Goal: Transaction & Acquisition: Purchase product/service

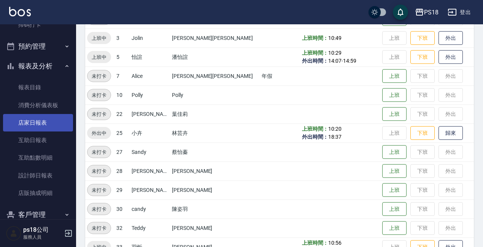
scroll to position [178, 0]
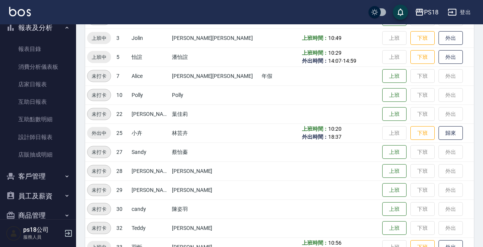
click at [46, 171] on button "客戶管理" at bounding box center [38, 177] width 70 height 20
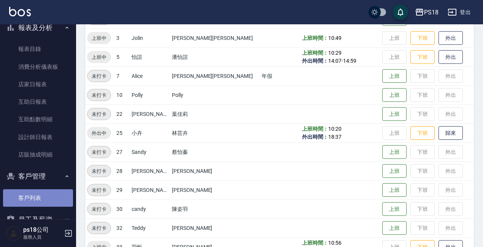
click at [48, 198] on link "客戶列表" at bounding box center [38, 198] width 70 height 18
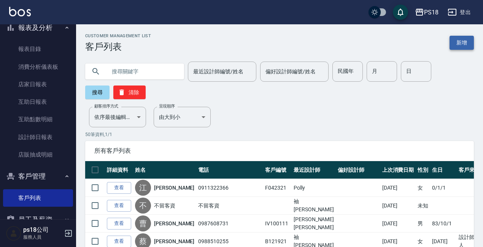
click at [464, 46] on link "新增" at bounding box center [462, 43] width 24 height 14
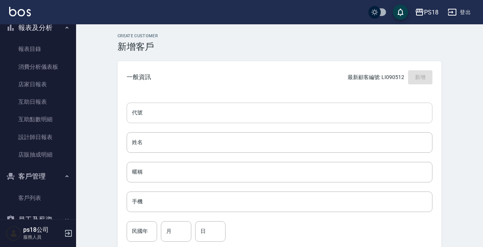
click at [172, 110] on input "代號" at bounding box center [280, 113] width 306 height 21
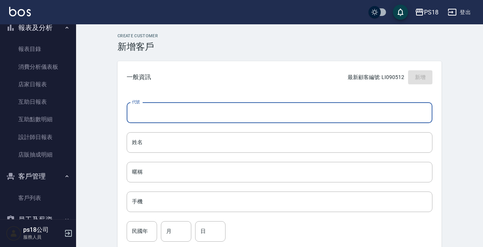
type input "l"
type input "LI110311"
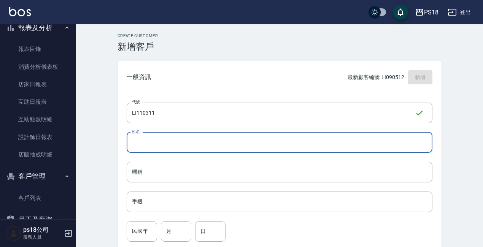
click at [143, 140] on input "姓名" at bounding box center [280, 142] width 306 height 21
type input "[PERSON_NAME]"
drag, startPoint x: 218, startPoint y: 217, endPoint x: 223, endPoint y: 210, distance: 7.9
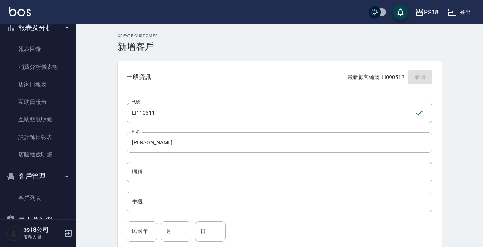
click at [224, 208] on input "手機" at bounding box center [280, 202] width 306 height 21
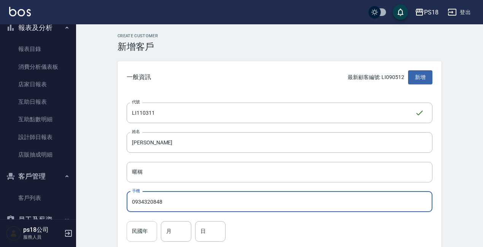
type input "0934320848"
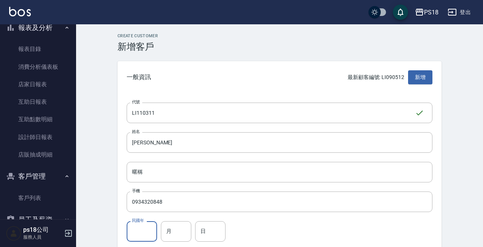
click at [148, 229] on input "民國年" at bounding box center [142, 231] width 30 height 21
type input "9"
type input "83"
click at [177, 226] on input "月" at bounding box center [176, 231] width 30 height 21
type input "11"
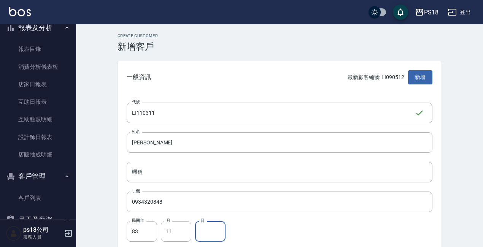
click at [223, 235] on input "日" at bounding box center [210, 231] width 30 height 21
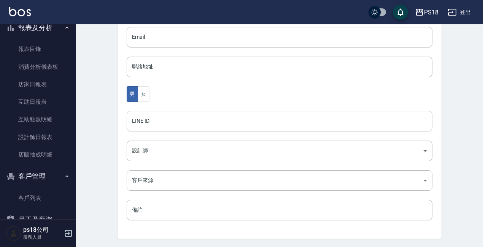
scroll to position [228, 0]
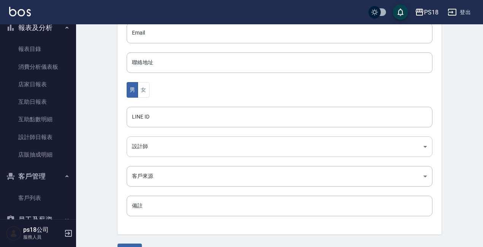
type input "03"
click at [148, 149] on body "PS18 登出 櫃檯作業 打帳單 帳單列表 現金收支登錄 材料自購登錄 排班表 現場電腦打卡 掃碼打卡 預約管理 預約管理 單日預約紀錄 單週預約紀錄 報表及…" at bounding box center [241, 19] width 483 height 495
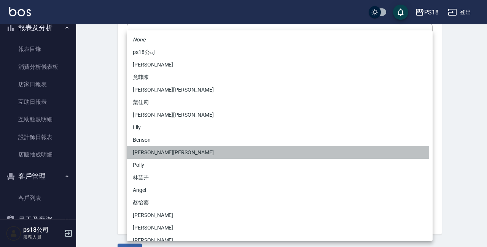
click at [151, 152] on li "[PERSON_NAME][PERSON_NAME]" at bounding box center [280, 152] width 306 height 13
type input "02c46609-93fe-4fd9-80de-6dd4ce070506"
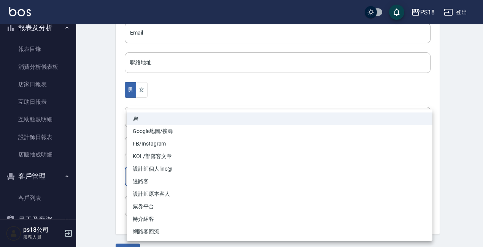
click at [156, 172] on body "PS18 登出 櫃檯作業 打帳單 帳單列表 現金收支登錄 材料自購登錄 排班表 現場電腦打卡 掃碼打卡 預約管理 預約管理 單日預約紀錄 單週預約紀錄 報表及…" at bounding box center [241, 19] width 483 height 495
click at [165, 143] on li "FB/Instagram" at bounding box center [280, 144] width 306 height 13
type input "FB/Instagram"
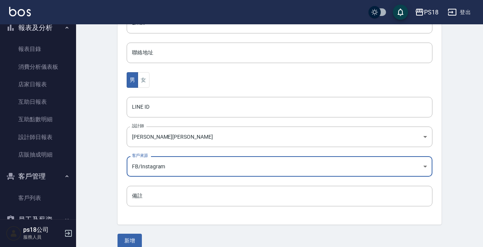
scroll to position [248, 0]
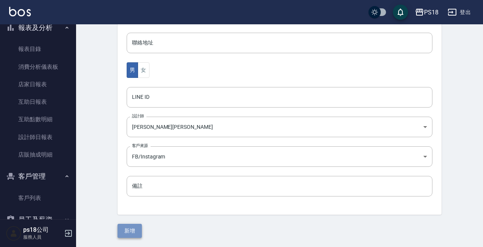
click at [134, 227] on button "新增" at bounding box center [130, 231] width 24 height 14
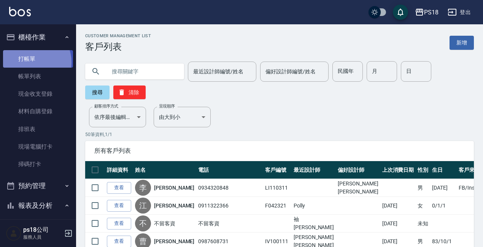
click at [32, 62] on link "打帳單" at bounding box center [38, 59] width 70 height 18
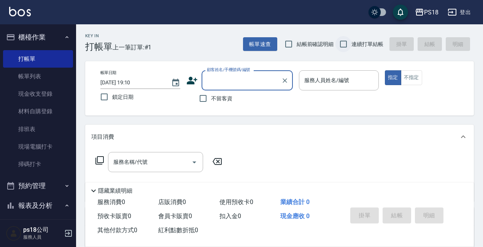
click at [342, 43] on input "連續打單結帳" at bounding box center [344, 44] width 16 height 16
checkbox input "true"
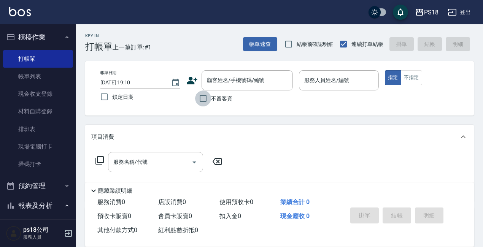
drag, startPoint x: 204, startPoint y: 100, endPoint x: 196, endPoint y: 103, distance: 8.4
click at [204, 100] on input "不留客資" at bounding box center [203, 99] width 16 height 16
checkbox input "true"
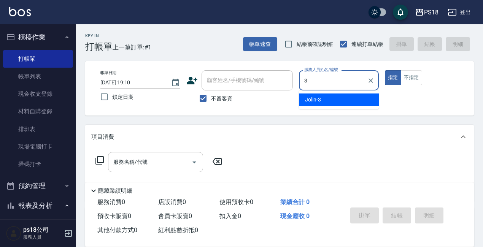
click at [323, 98] on div "Jolin -3" at bounding box center [339, 100] width 80 height 13
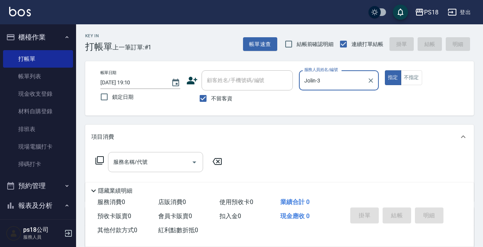
type input "Jolin-3"
drag, startPoint x: 129, startPoint y: 159, endPoint x: 124, endPoint y: 157, distance: 5.4
click at [128, 159] on div "服務名稱/代號 服務名稱/代號" at bounding box center [155, 162] width 95 height 20
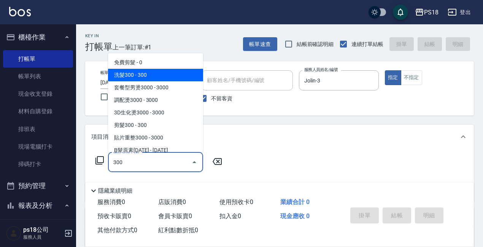
click at [122, 77] on span "洗髮300 - 300" at bounding box center [155, 75] width 95 height 13
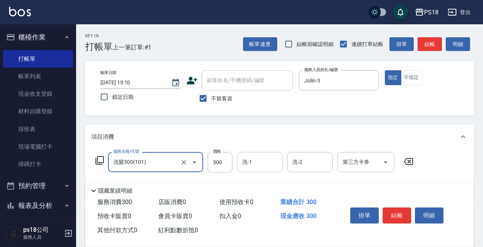
type input "洗髮300(101)"
click at [250, 159] on div "洗-1 洗-1" at bounding box center [260, 162] width 46 height 20
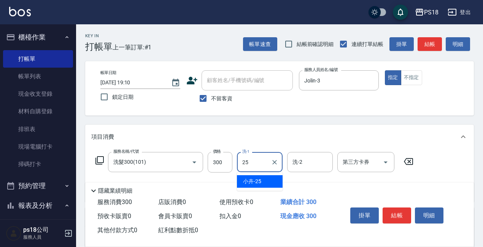
click at [263, 178] on div "小卉 -25" at bounding box center [260, 181] width 46 height 13
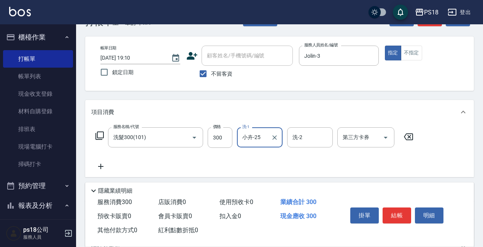
scroll to position [38, 0]
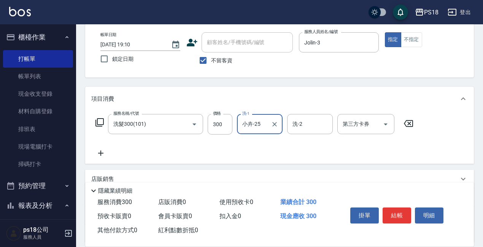
type input "小卉-25"
click at [104, 153] on icon at bounding box center [100, 153] width 19 height 9
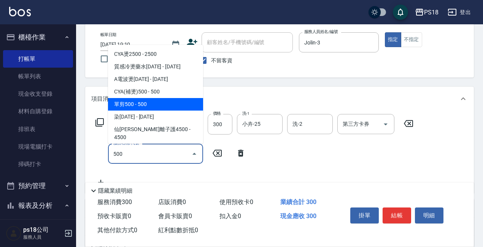
click at [148, 107] on span "單剪500 - 500" at bounding box center [155, 104] width 95 height 13
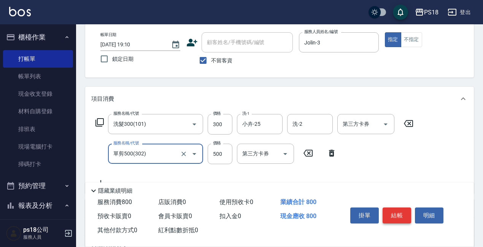
type input "單剪500(302)"
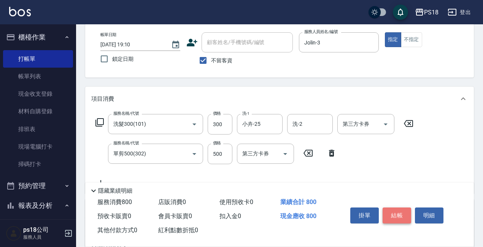
click at [395, 211] on button "結帳" at bounding box center [397, 216] width 29 height 16
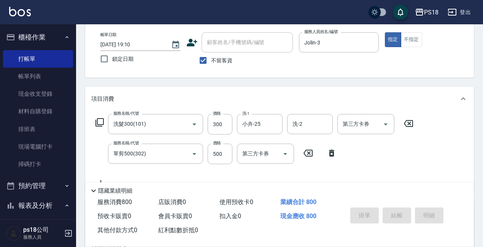
type input "[DATE] 19:11"
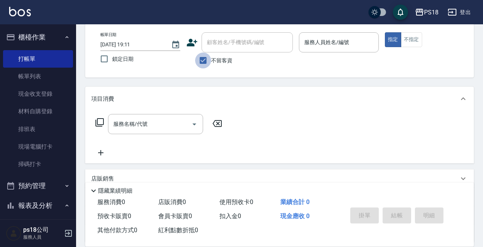
click at [202, 61] on input "不留客資" at bounding box center [203, 61] width 16 height 16
checkbox input "false"
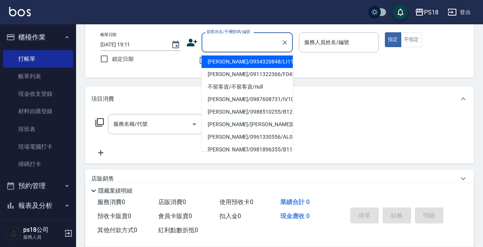
click at [211, 42] on input "顧客姓名/手機號碼/編號" at bounding box center [241, 42] width 73 height 13
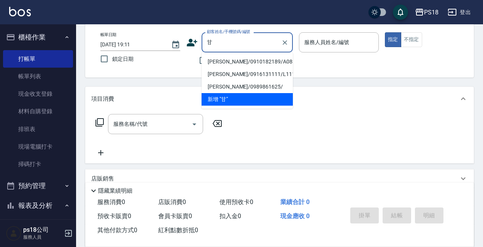
click at [220, 60] on li "[PERSON_NAME]/0910182189/A083121" at bounding box center [247, 62] width 91 height 13
type input "[PERSON_NAME]/0910182189/A083121"
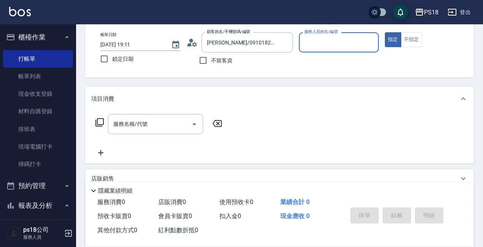
type input "[PERSON_NAME]-1"
drag, startPoint x: 120, startPoint y: 123, endPoint x: 114, endPoint y: 123, distance: 6.1
click at [120, 123] on div "服務名稱/代號 服務名稱/代號" at bounding box center [155, 124] width 95 height 20
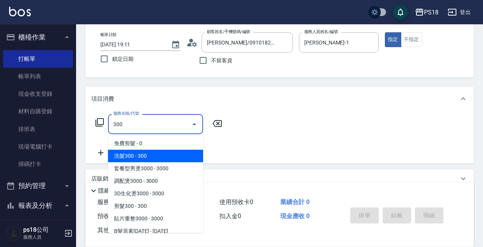
click at [125, 155] on span "洗髮300 - 300" at bounding box center [155, 156] width 95 height 13
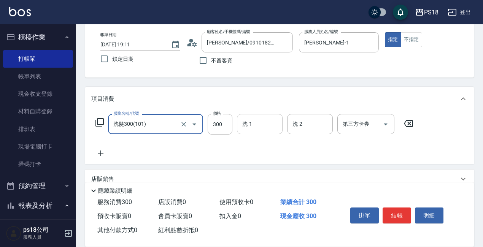
click at [239, 123] on div "洗-1" at bounding box center [260, 124] width 46 height 20
type input "洗髮300(101)"
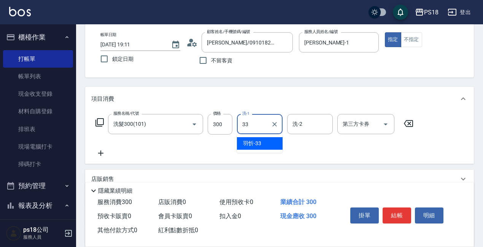
click at [255, 145] on span "[PERSON_NAME] -33" at bounding box center [252, 144] width 18 height 8
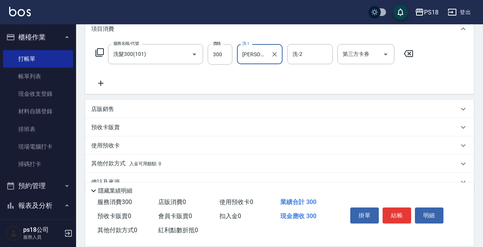
scroll to position [114, 0]
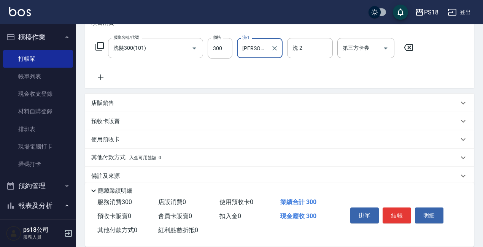
type input "[PERSON_NAME]-33"
click at [103, 78] on icon at bounding box center [100, 77] width 5 height 5
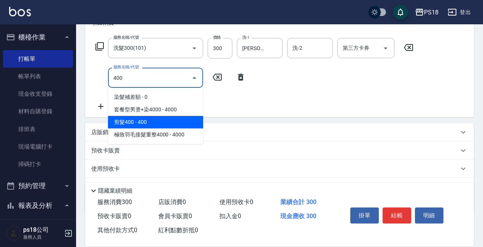
click at [168, 123] on span "剪髮400 - 400" at bounding box center [155, 122] width 95 height 13
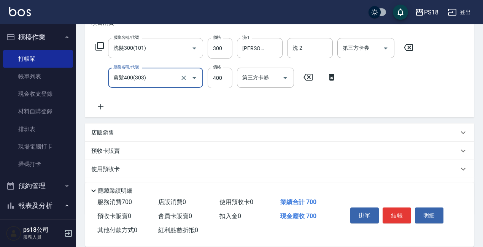
type input "剪髮400(303)"
click at [225, 74] on input "400" at bounding box center [220, 78] width 25 height 21
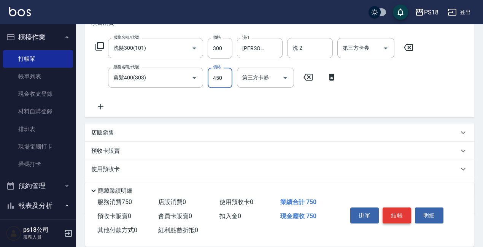
type input "450"
click at [394, 213] on button "結帳" at bounding box center [397, 216] width 29 height 16
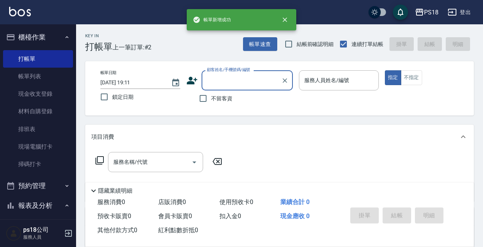
scroll to position [0, 0]
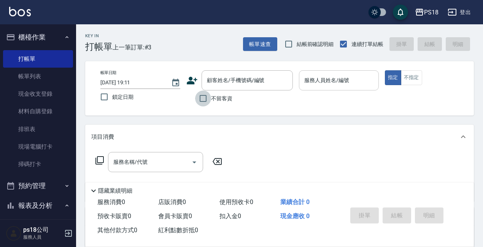
drag, startPoint x: 203, startPoint y: 98, endPoint x: 329, endPoint y: 87, distance: 126.4
click at [203, 97] on input "不留客資" at bounding box center [203, 99] width 16 height 16
checkbox input "true"
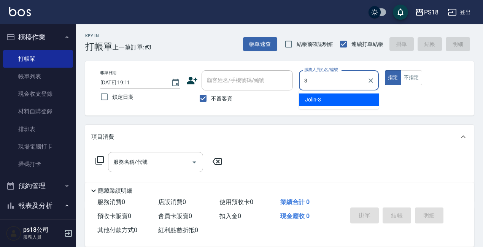
click at [313, 100] on span "Jolin -3" at bounding box center [313, 100] width 16 height 8
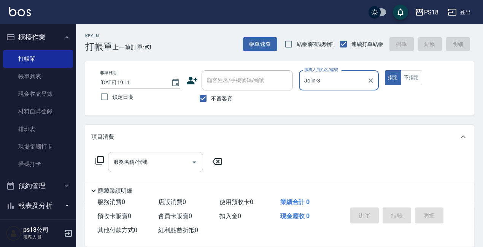
type input "Jolin-3"
click at [130, 162] on div "服務名稱/代號 服務名稱/代號" at bounding box center [155, 162] width 95 height 20
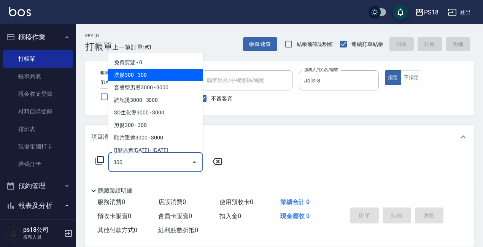
drag, startPoint x: 148, startPoint y: 74, endPoint x: 145, endPoint y: 80, distance: 6.8
click at [148, 74] on span "洗髮300 - 300" at bounding box center [155, 75] width 95 height 13
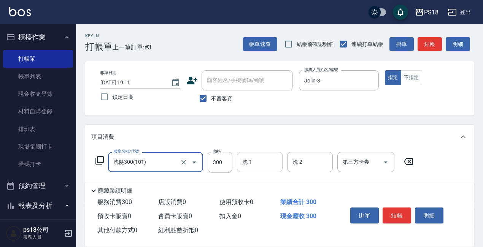
type input "洗髮300(101)"
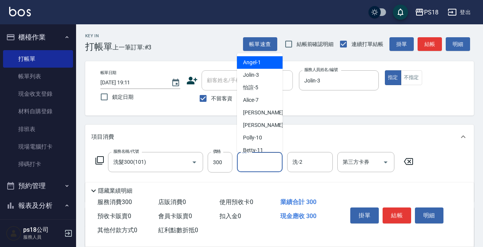
click at [263, 163] on input "洗-1" at bounding box center [259, 162] width 39 height 13
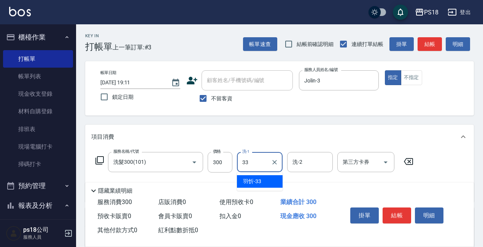
click at [253, 182] on span "[PERSON_NAME] -33" at bounding box center [252, 182] width 18 height 8
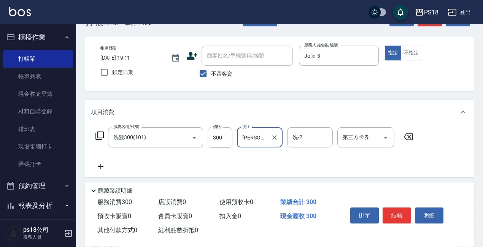
scroll to position [38, 0]
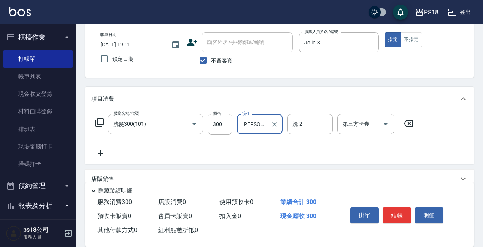
type input "[PERSON_NAME]-33"
click at [101, 155] on icon at bounding box center [100, 153] width 5 height 5
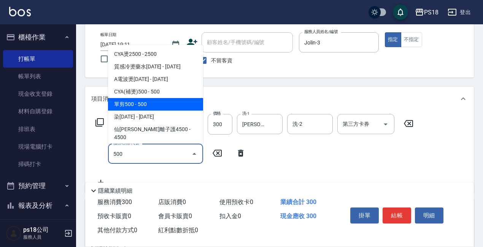
click at [129, 105] on span "單剪500 - 500" at bounding box center [155, 104] width 95 height 13
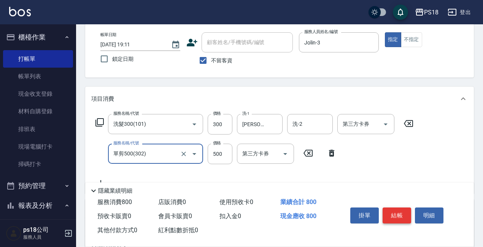
type input "單剪500(302)"
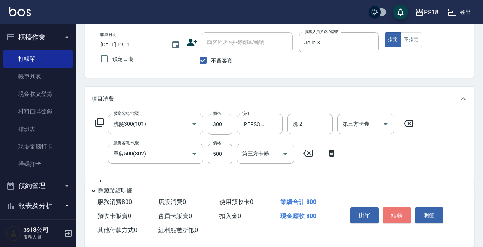
click at [392, 208] on button "結帳" at bounding box center [397, 216] width 29 height 16
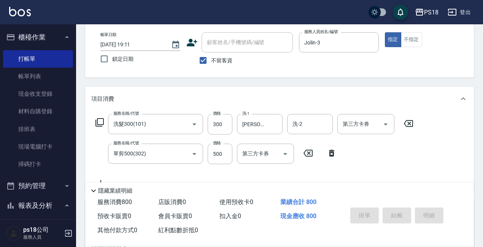
type input "[DATE] 19:12"
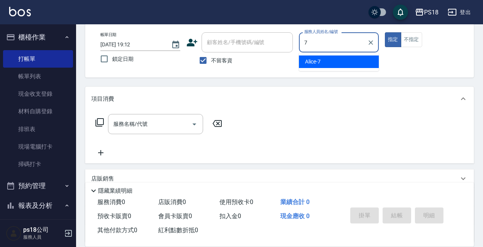
click at [317, 58] on span "Alice -7" at bounding box center [313, 62] width 16 height 8
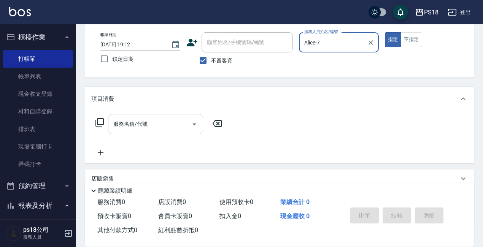
type input "Alice-7"
click at [121, 124] on input "服務名稱/代號" at bounding box center [149, 124] width 77 height 13
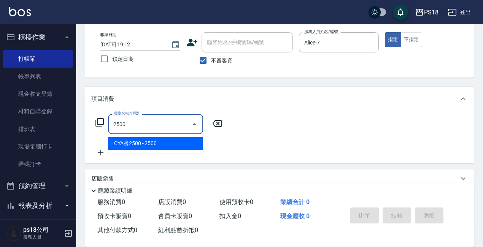
click at [142, 143] on span "CYA燙2500 - 2500" at bounding box center [155, 143] width 95 height 13
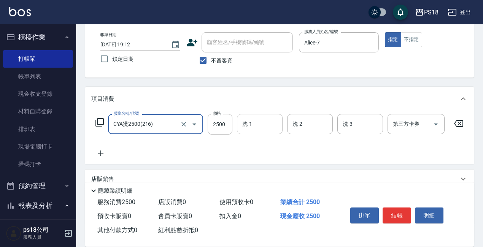
type input "CYA燙2500(216)"
click at [252, 124] on input "洗-1" at bounding box center [259, 124] width 39 height 13
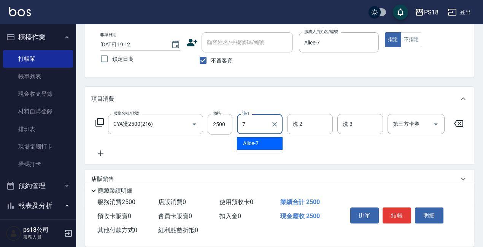
click at [253, 140] on span "Alice -7" at bounding box center [251, 144] width 16 height 8
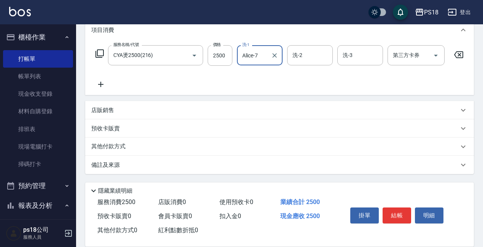
scroll to position [113, 0]
type input "Alice-7"
click at [130, 143] on div "其他付款方式" at bounding box center [275, 147] width 368 height 8
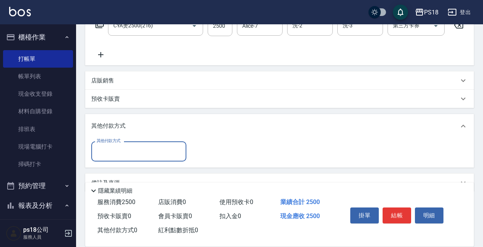
scroll to position [161, 0]
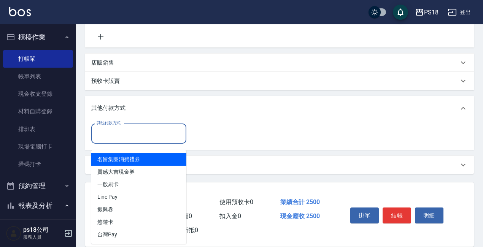
click at [130, 137] on input "其他付款方式" at bounding box center [139, 133] width 88 height 13
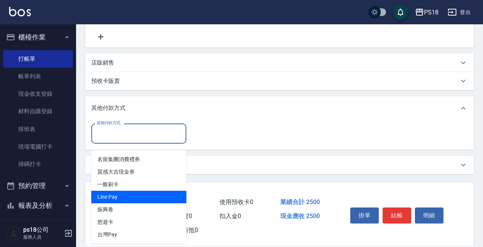
click at [130, 191] on span "Line Pay" at bounding box center [138, 197] width 95 height 13
type input "Line Pay"
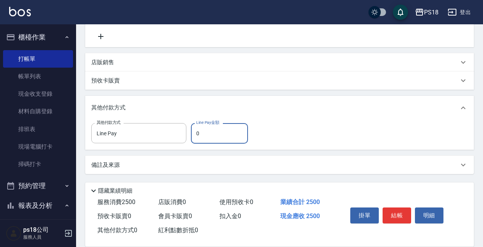
click at [194, 135] on input "0" at bounding box center [219, 133] width 57 height 21
type input "2500"
drag, startPoint x: 399, startPoint y: 213, endPoint x: 391, endPoint y: 198, distance: 17.0
click at [397, 208] on button "結帳" at bounding box center [397, 216] width 29 height 16
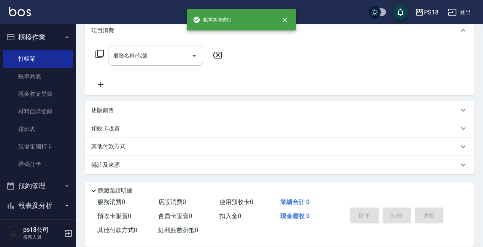
scroll to position [0, 0]
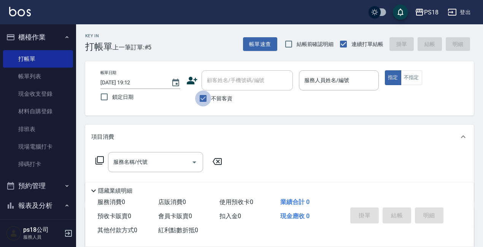
click at [204, 99] on input "不留客資" at bounding box center [203, 99] width 16 height 16
checkbox input "false"
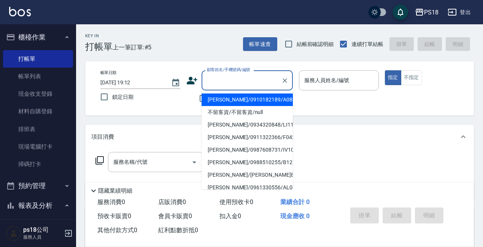
click at [211, 81] on input "顧客姓名/手機號碼/編號" at bounding box center [241, 80] width 73 height 13
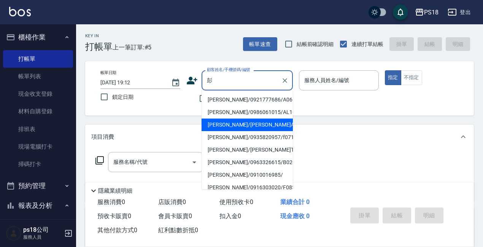
click at [243, 126] on li "[PERSON_NAME]/[PERSON_NAME]A121211/A121211" at bounding box center [247, 125] width 91 height 13
type input "[PERSON_NAME]/[PERSON_NAME]A121211/A121211"
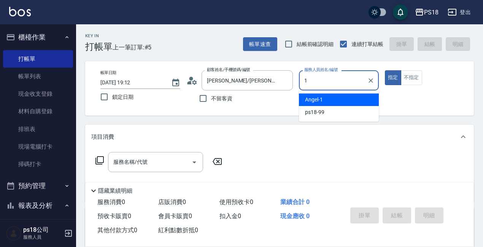
click at [320, 97] on span "[PERSON_NAME] -1" at bounding box center [314, 100] width 18 height 8
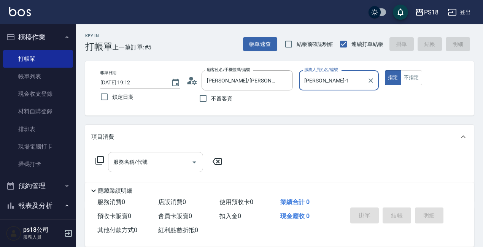
type input "[PERSON_NAME]-1"
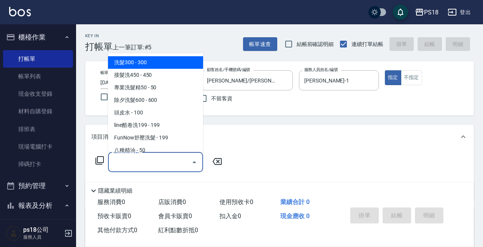
click at [122, 160] on div "服務名稱/代號 服務名稱/代號" at bounding box center [155, 162] width 95 height 20
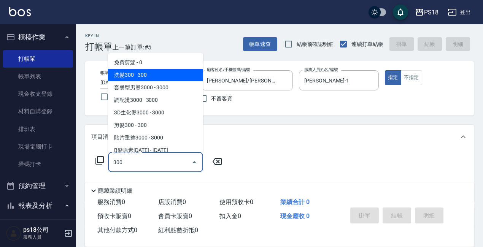
click at [139, 73] on span "洗髮300 - 300" at bounding box center [155, 75] width 95 height 13
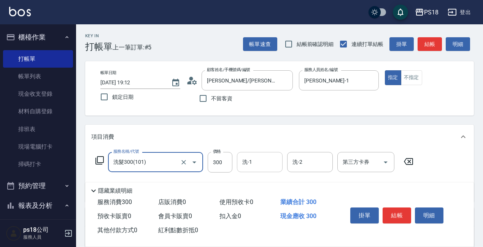
type input "洗髮300(101)"
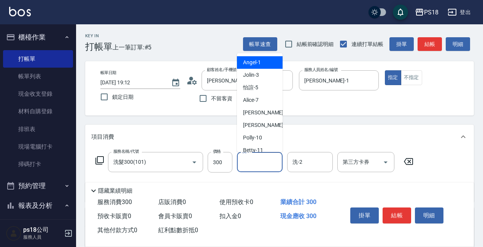
click at [261, 158] on input "洗-1" at bounding box center [259, 162] width 39 height 13
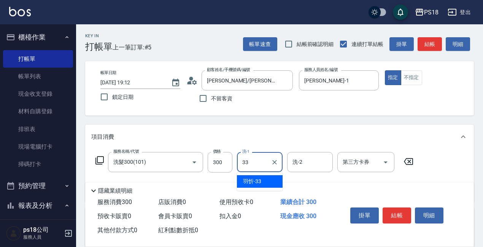
click at [249, 183] on span "[PERSON_NAME] -33" at bounding box center [252, 182] width 18 height 8
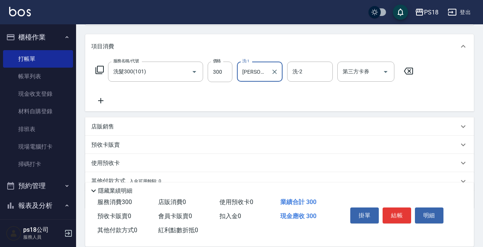
scroll to position [114, 0]
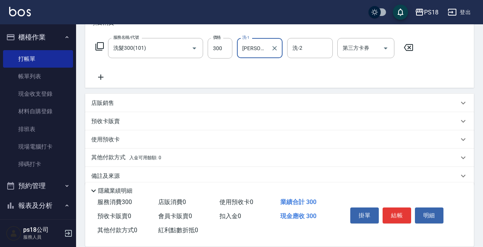
type input "[PERSON_NAME]-33"
click at [103, 75] on icon at bounding box center [100, 77] width 19 height 9
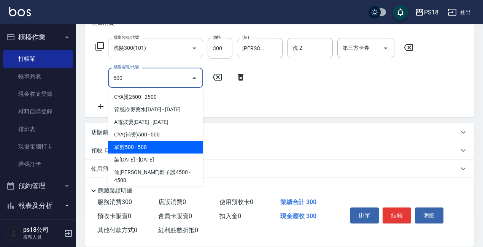
click at [135, 143] on span "單剪500 - 500" at bounding box center [155, 147] width 95 height 13
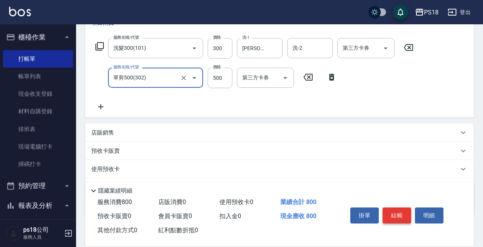
type input "單剪500(302)"
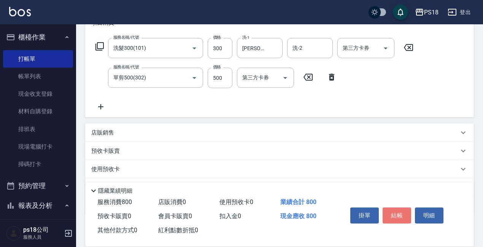
drag, startPoint x: 400, startPoint y: 213, endPoint x: 402, endPoint y: 208, distance: 6.1
click at [401, 212] on button "結帳" at bounding box center [397, 216] width 29 height 16
type input "[DATE] 19:13"
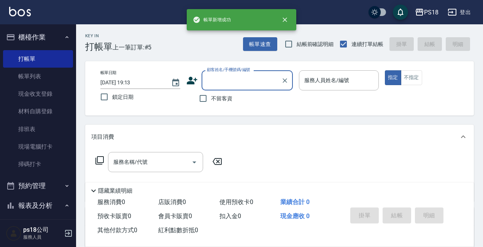
scroll to position [0, 0]
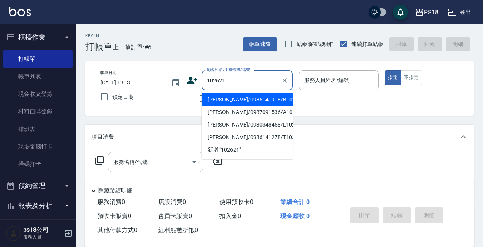
click at [241, 100] on li "[PERSON_NAME]/0985141918/B102621" at bounding box center [247, 100] width 91 height 13
type input "[PERSON_NAME]/0985141918/B102621"
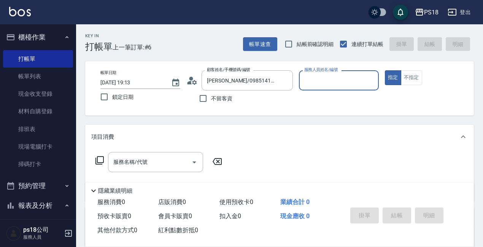
type input "Betty-11"
click at [111, 158] on div "服務名稱/代號" at bounding box center [155, 162] width 95 height 20
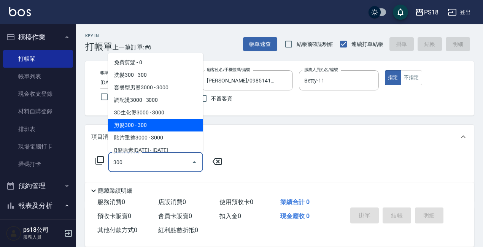
click at [142, 126] on span "剪髮300 - 300" at bounding box center [155, 125] width 95 height 13
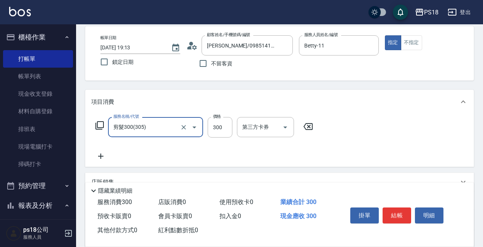
scroll to position [76, 0]
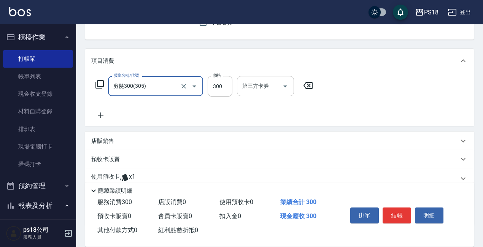
type input "剪髮300(305)"
click at [99, 116] on icon at bounding box center [100, 115] width 19 height 9
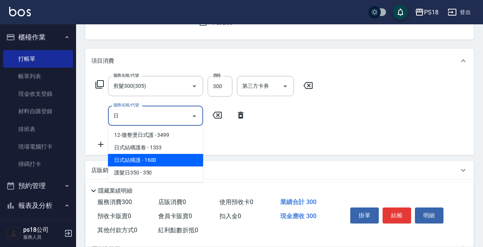
click at [156, 159] on span "日式結構護 - 1600" at bounding box center [155, 160] width 95 height 13
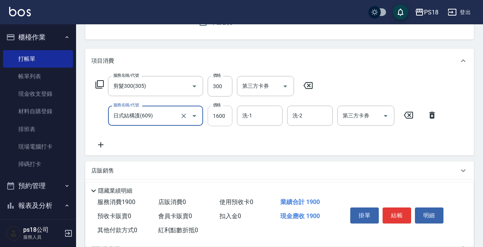
type input "日式結構護(609)"
click at [218, 115] on input "1600" at bounding box center [220, 116] width 25 height 21
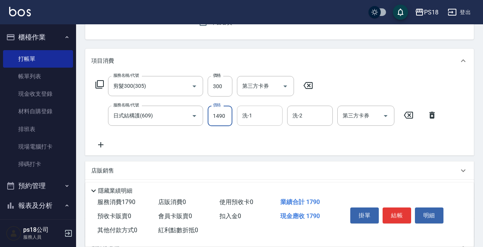
type input "1490"
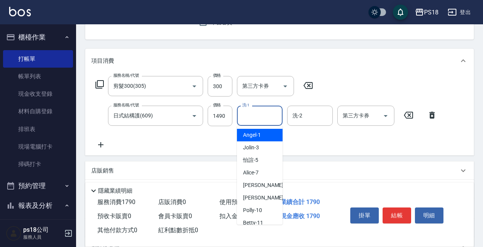
click at [254, 117] on input "洗-1" at bounding box center [259, 115] width 39 height 13
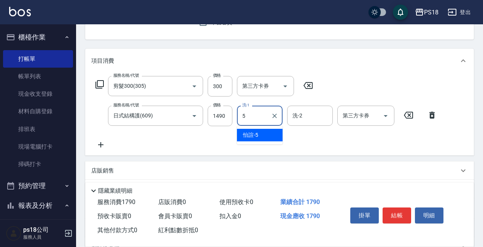
type input "怡諠-5"
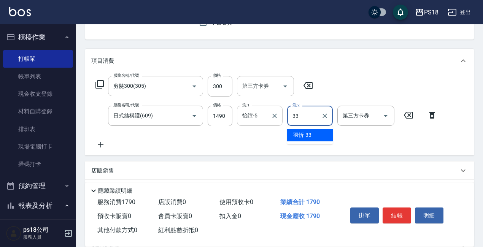
type input "[PERSON_NAME]-33"
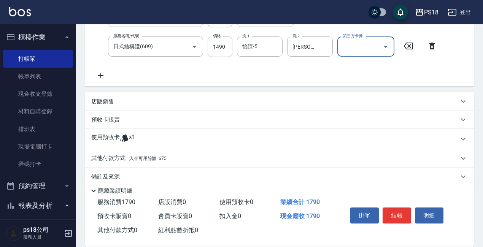
scroll to position [152, 0]
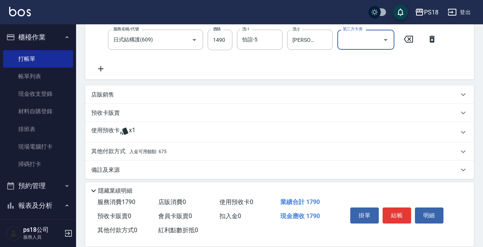
click at [102, 68] on icon at bounding box center [100, 68] width 19 height 9
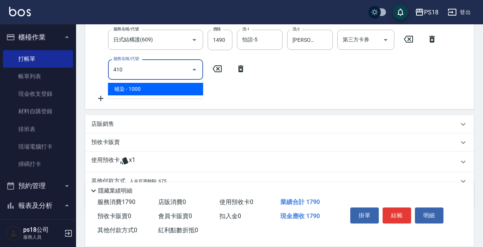
click at [138, 89] on span "補染 - 1000" at bounding box center [155, 89] width 95 height 13
click at [144, 70] on input "410" at bounding box center [144, 69] width 67 height 13
click at [145, 89] on span "補染 - 1000" at bounding box center [155, 89] width 95 height 13
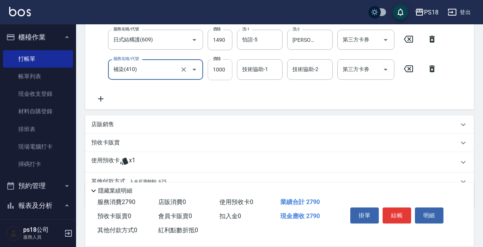
type input "補染(410)"
click at [228, 75] on input "1000" at bounding box center [220, 69] width 25 height 21
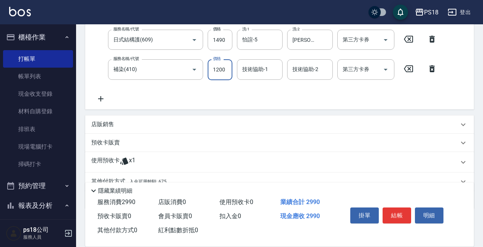
type input "1200"
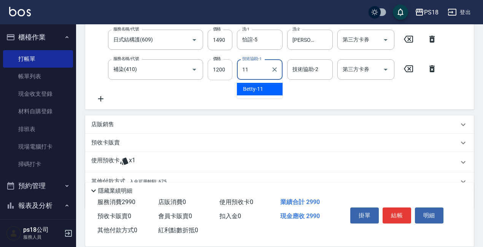
type input "Betty-11"
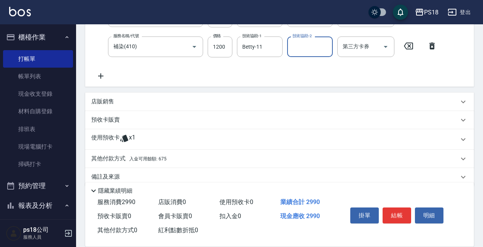
scroll to position [187, 0]
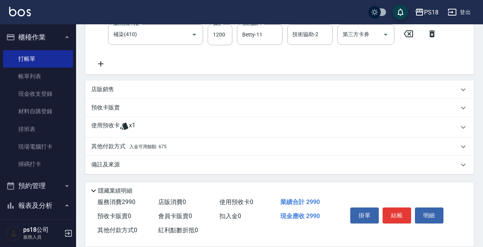
click at [130, 146] on span "入金可用餘額: 675" at bounding box center [147, 146] width 37 height 5
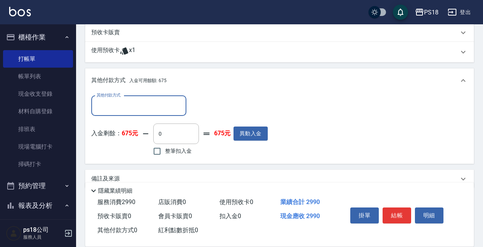
scroll to position [263, 0]
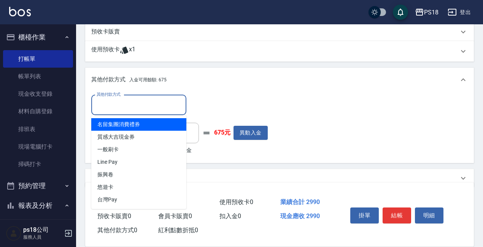
click at [124, 106] on input "其他付款方式" at bounding box center [139, 105] width 88 height 13
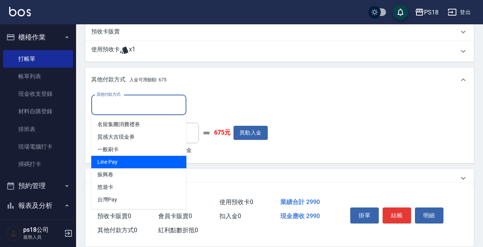
click at [122, 162] on span "Line Pay" at bounding box center [138, 162] width 95 height 13
type input "Line Pay"
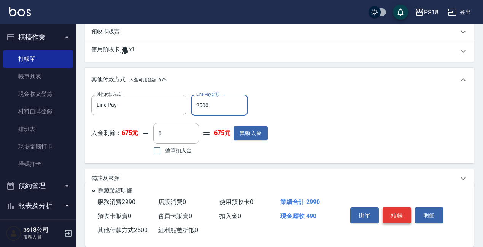
type input "2500"
click at [394, 209] on button "結帳" at bounding box center [397, 216] width 29 height 16
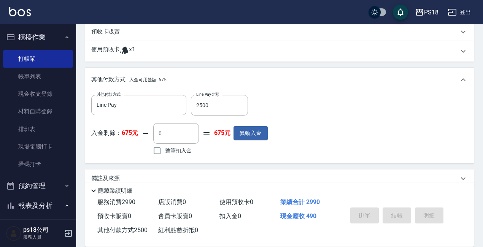
type input "[DATE] 19:14"
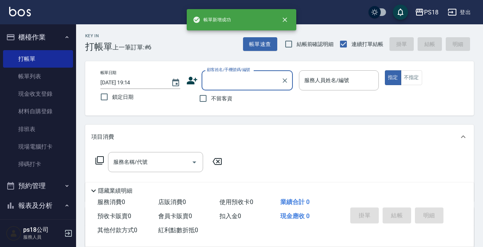
scroll to position [0, 0]
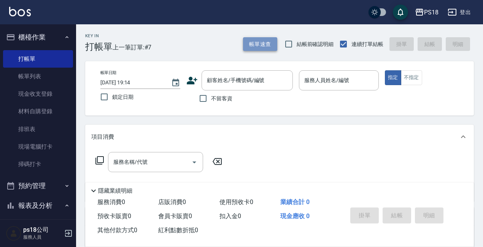
click at [271, 43] on button "帳單速查" at bounding box center [260, 44] width 34 height 14
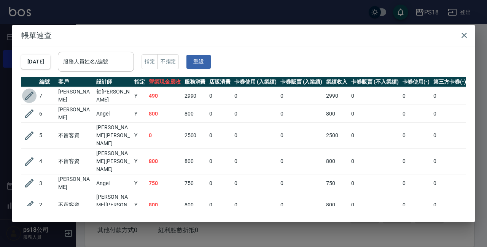
click at [32, 95] on icon "button" at bounding box center [29, 95] width 11 height 11
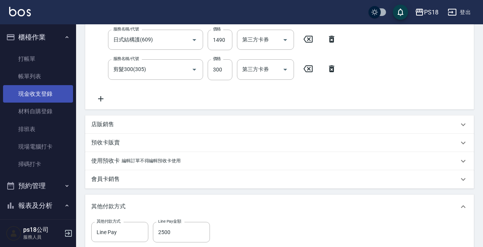
type input "[DATE] 19:13"
type input "Betty-11"
type input "補染(410)"
type input "日式結構護(609)"
type input "剪髮300(305)"
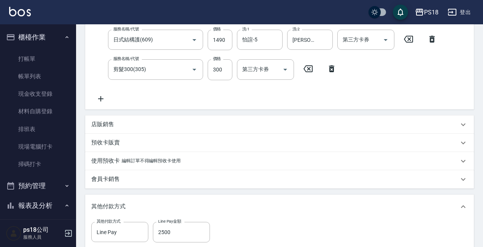
scroll to position [290, 0]
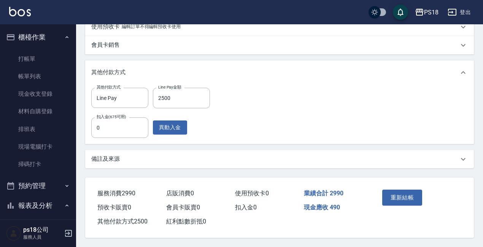
type input "[PERSON_NAME]/0985141918/B102621"
click at [113, 127] on input "0" at bounding box center [119, 128] width 57 height 21
type input "490"
click at [403, 194] on button "重新結帳" at bounding box center [402, 198] width 40 height 16
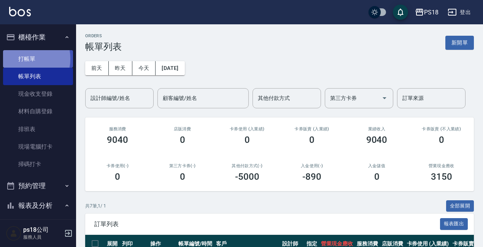
click at [24, 59] on link "打帳單" at bounding box center [38, 59] width 70 height 18
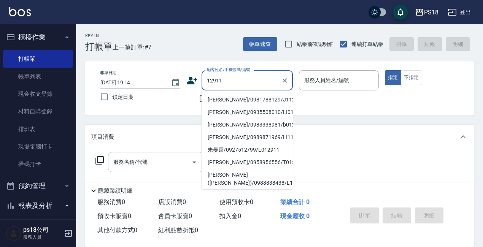
click at [228, 99] on li "[PERSON_NAME]/0981788129/J112911" at bounding box center [247, 100] width 91 height 13
type input "[PERSON_NAME]/0981788129/J112911"
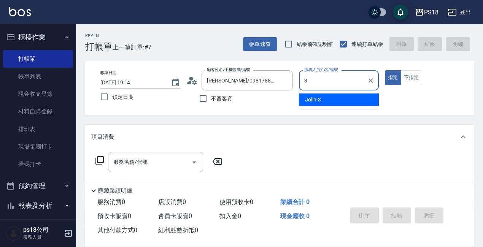
click at [309, 100] on span "Jolin -3" at bounding box center [313, 100] width 16 height 8
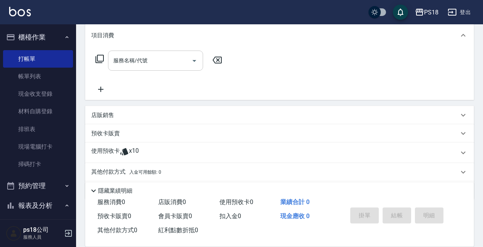
scroll to position [89, 0]
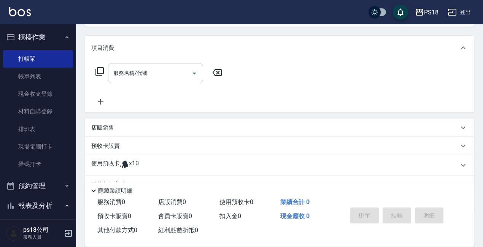
type input "Jolin-3"
click at [147, 73] on input "服務名稱/代號" at bounding box center [149, 73] width 77 height 13
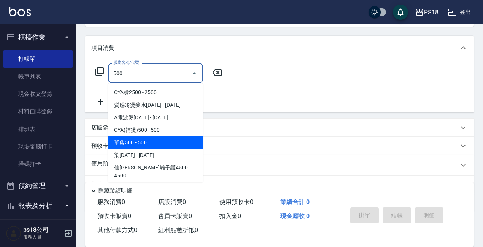
click at [149, 144] on span "單剪500 - 500" at bounding box center [155, 143] width 95 height 13
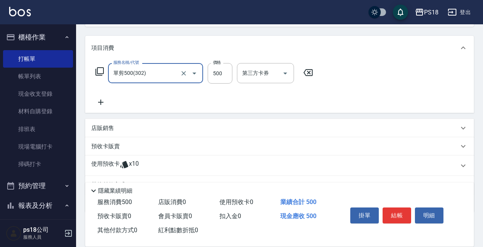
type input "單剪500(302)"
click at [126, 167] on icon at bounding box center [124, 164] width 8 height 7
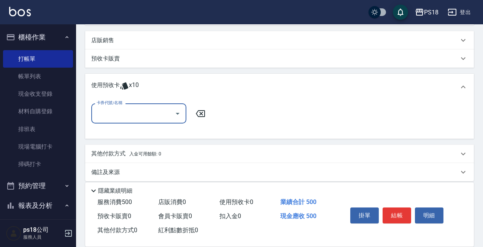
scroll to position [184, 0]
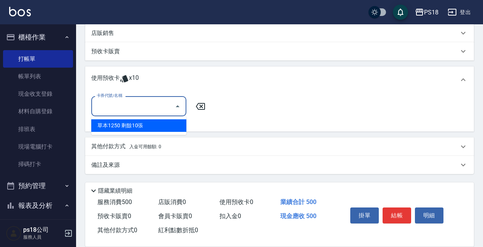
click at [122, 105] on input "卡券代號/名稱" at bounding box center [133, 106] width 77 height 13
click at [139, 127] on div "草本1250 剩餘10張" at bounding box center [138, 125] width 95 height 13
type input "草本1250"
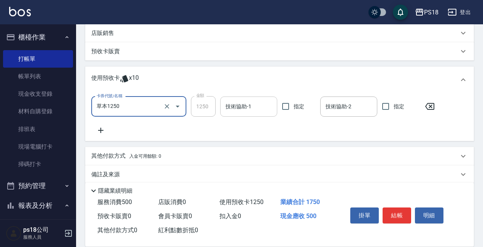
click at [246, 106] on input "技術協助-1" at bounding box center [249, 106] width 50 height 13
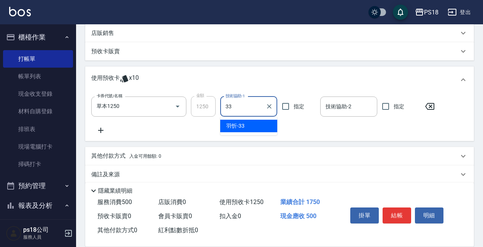
click at [250, 126] on div "[PERSON_NAME] -33" at bounding box center [248, 126] width 57 height 13
type input "[PERSON_NAME]-33"
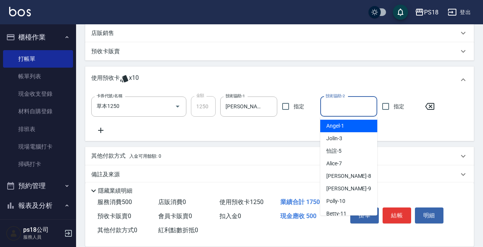
click at [344, 107] on input "技術協助-2" at bounding box center [349, 106] width 50 height 13
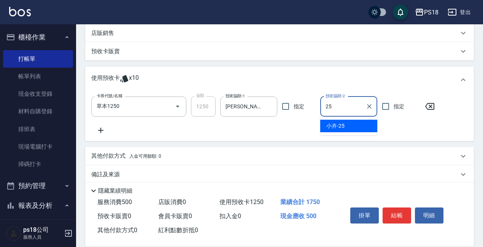
click at [337, 123] on span "小卉 -25" at bounding box center [335, 126] width 18 height 8
type input "小卉-25"
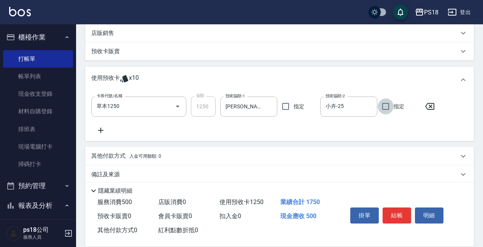
click at [396, 209] on button "結帳" at bounding box center [397, 216] width 29 height 16
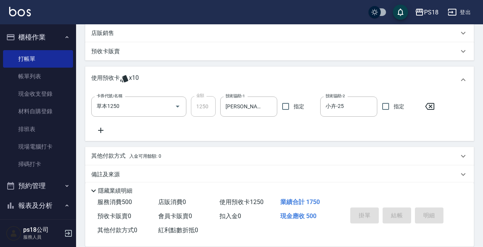
type input "[DATE] 19:15"
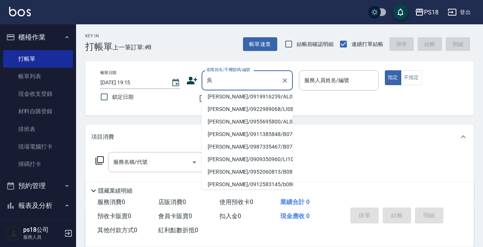
scroll to position [0, 0]
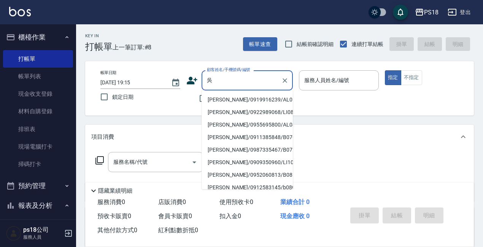
type input "吳"
click at [311, 125] on div "項目消費" at bounding box center [279, 137] width 389 height 24
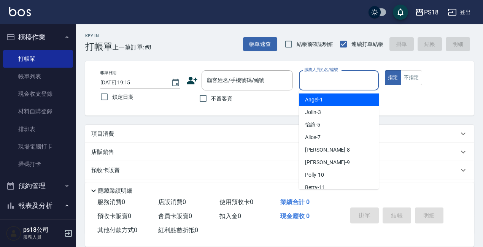
click at [310, 81] on input "服務人員姓名/編號" at bounding box center [338, 80] width 73 height 13
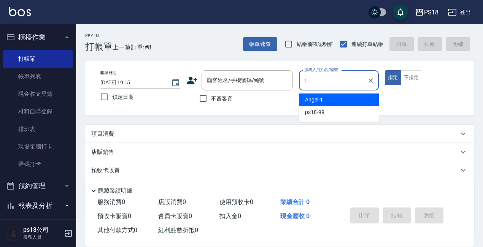
click at [326, 99] on div "[PERSON_NAME] -1" at bounding box center [339, 100] width 80 height 13
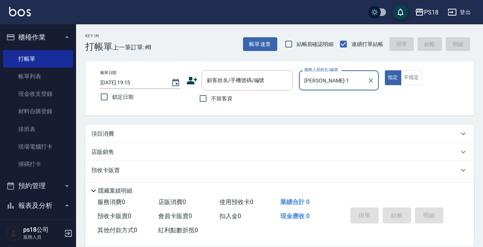
type input "[PERSON_NAME]-1"
click at [113, 135] on p "項目消費" at bounding box center [102, 134] width 23 height 8
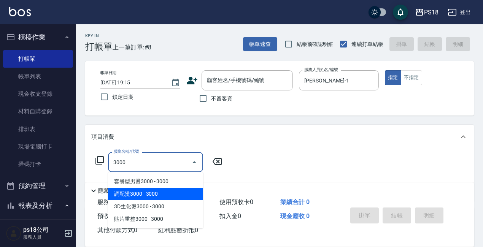
click at [148, 194] on span "調配燙3000 - 3000" at bounding box center [155, 194] width 95 height 13
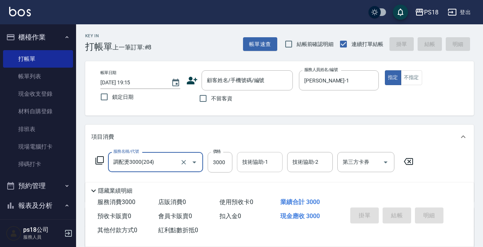
type input "調配燙3000(204)"
click at [252, 165] on input "技術協助-1" at bounding box center [259, 162] width 39 height 13
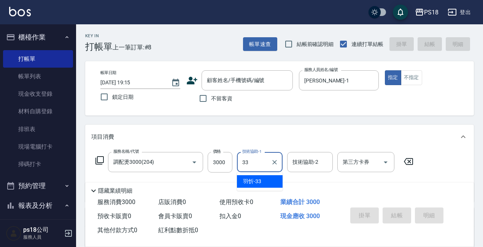
type input "[PERSON_NAME]-33"
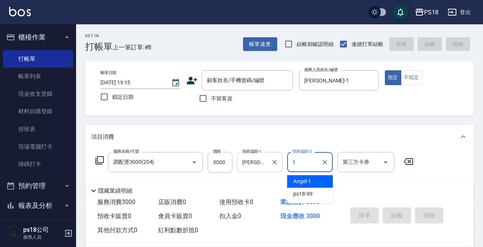
type input "[PERSON_NAME]-1"
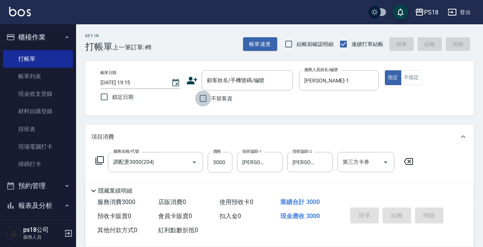
click at [202, 99] on input "不留客資" at bounding box center [203, 99] width 16 height 16
checkbox input "true"
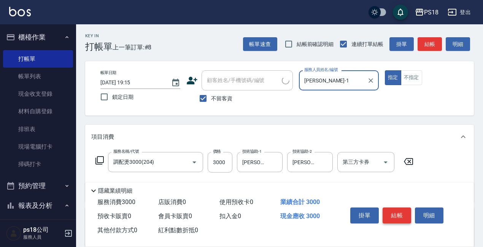
click at [399, 212] on button "結帳" at bounding box center [397, 216] width 29 height 16
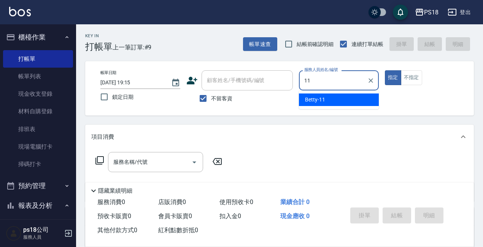
click at [319, 97] on span "Betty -11" at bounding box center [315, 100] width 20 height 8
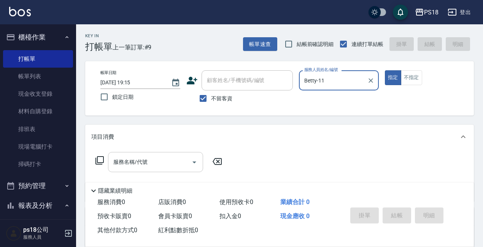
type input "Betty-11"
click at [112, 164] on input "服務名稱/代號" at bounding box center [149, 162] width 77 height 13
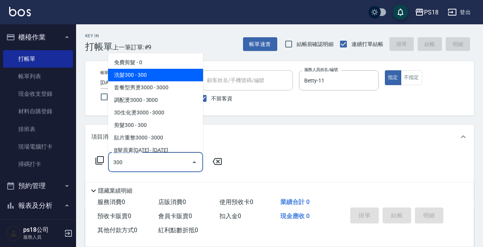
click at [160, 74] on span "洗髮300 - 300" at bounding box center [155, 75] width 95 height 13
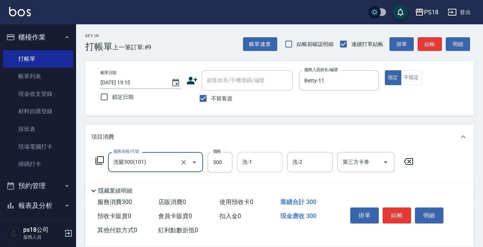
type input "洗髮300(101)"
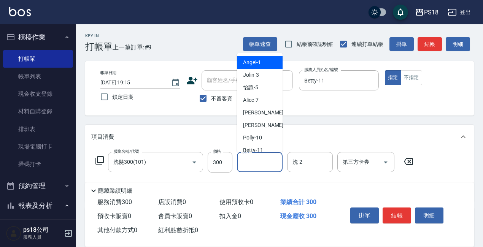
drag, startPoint x: 254, startPoint y: 158, endPoint x: 249, endPoint y: 144, distance: 14.6
click at [254, 156] on input "洗-1" at bounding box center [259, 162] width 39 height 13
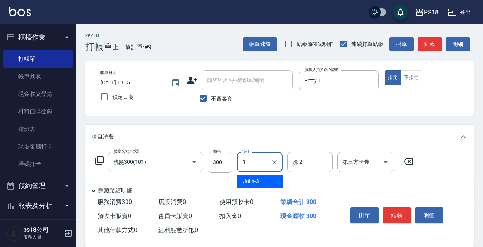
click at [254, 181] on span "Jolin -3" at bounding box center [251, 182] width 16 height 8
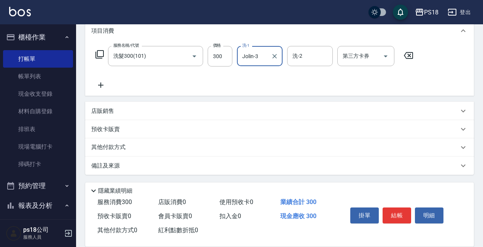
scroll to position [107, 0]
type input "Jolin-3"
click at [113, 111] on p "店販銷售" at bounding box center [102, 111] width 23 height 8
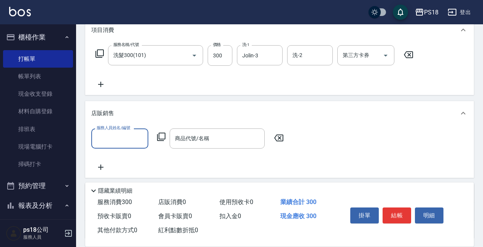
scroll to position [0, 0]
type input "Jolin-3"
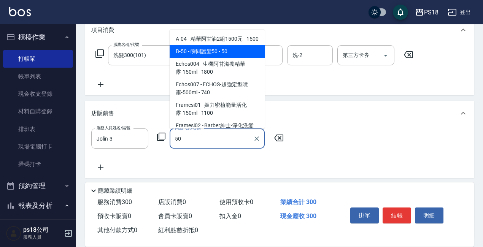
click at [199, 58] on span "B-50 - 瞬間護髮50 - 50" at bounding box center [217, 51] width 95 height 13
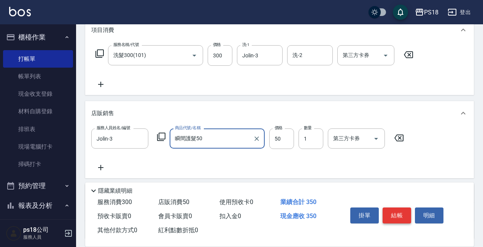
type input "瞬間護髮50"
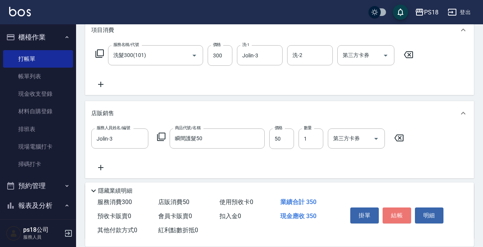
drag, startPoint x: 396, startPoint y: 212, endPoint x: 383, endPoint y: 200, distance: 16.7
click at [395, 212] on button "結帳" at bounding box center [397, 216] width 29 height 16
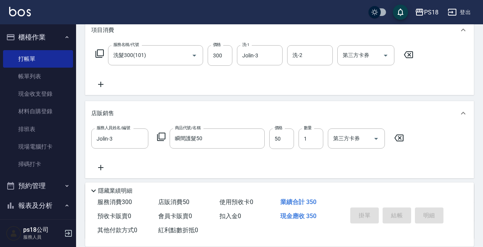
type input "[DATE] 19:16"
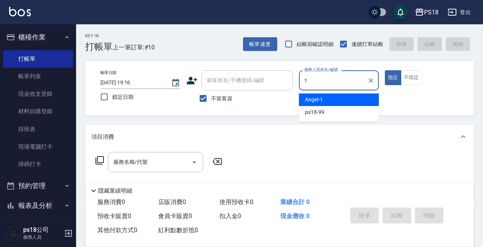
click at [322, 101] on span "[PERSON_NAME] -1" at bounding box center [314, 100] width 18 height 8
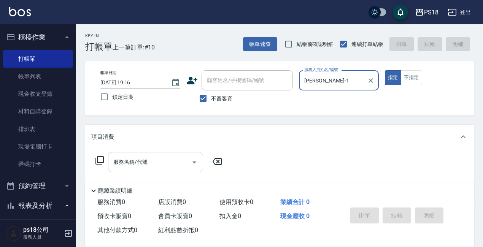
type input "[PERSON_NAME]-1"
drag, startPoint x: 130, startPoint y: 163, endPoint x: 124, endPoint y: 161, distance: 7.0
click at [131, 164] on div "服務名稱/代號 服務名稱/代號" at bounding box center [155, 162] width 95 height 20
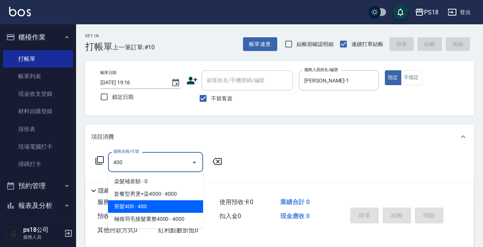
click at [150, 206] on span "剪髮400 - 400" at bounding box center [155, 206] width 95 height 13
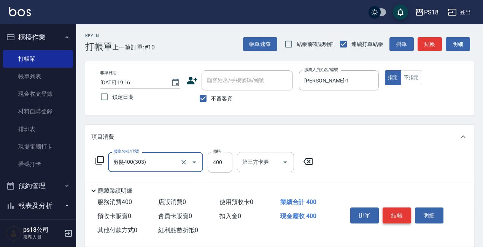
type input "剪髮400(303)"
click at [399, 209] on button "結帳" at bounding box center [397, 216] width 29 height 16
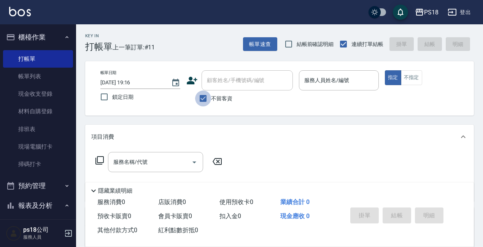
click at [202, 99] on input "不留客資" at bounding box center [203, 99] width 16 height 16
checkbox input "false"
click at [218, 78] on div "顧客姓名/手機號碼/編號 顧客姓名/手機號碼/編號" at bounding box center [247, 80] width 91 height 20
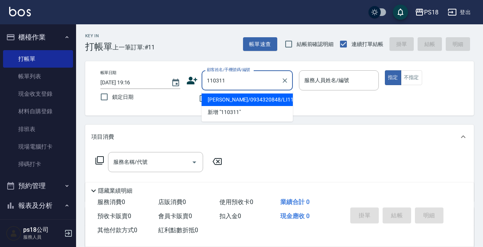
click at [254, 93] on ul "[PERSON_NAME]/0934320848/LI110311 新增 "110311"" at bounding box center [247, 106] width 91 height 31
click at [256, 96] on li "[PERSON_NAME]/0934320848/LI110311" at bounding box center [247, 100] width 91 height 13
type input "[PERSON_NAME]/0934320848/LI110311"
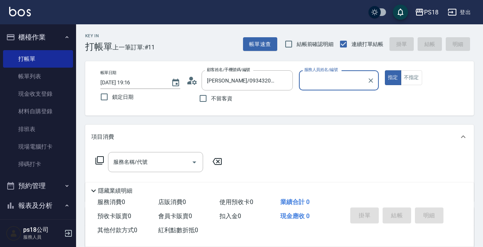
type input "Jolin-3"
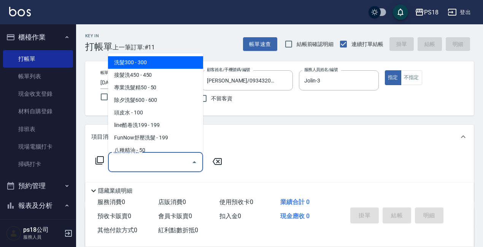
click at [138, 160] on div "服務名稱/代號 服務名稱/代號" at bounding box center [155, 162] width 95 height 20
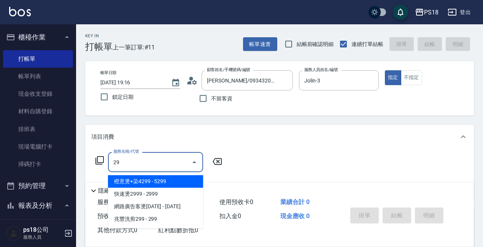
type input "2"
click at [155, 179] on span "造型燙2499 - 2499" at bounding box center [155, 181] width 95 height 13
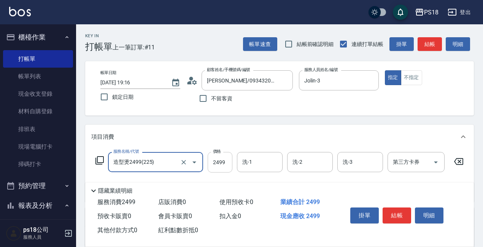
type input "造型燙2499(225)"
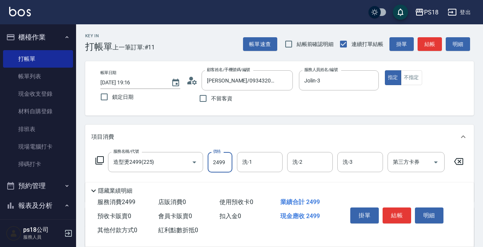
click at [228, 162] on input "2499" at bounding box center [220, 162] width 25 height 21
type input "2999"
click at [258, 163] on input "洗-1" at bounding box center [259, 162] width 39 height 13
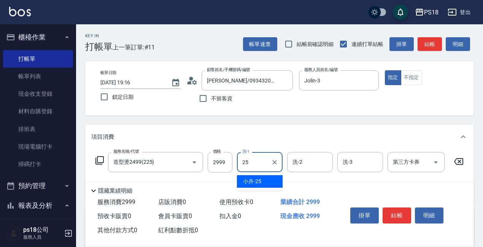
type input "小卉-25"
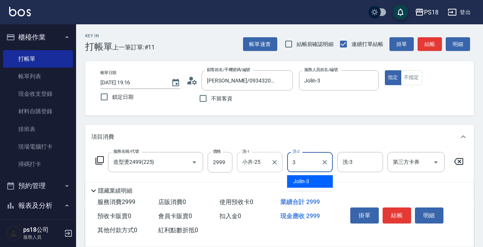
type input "Jolin-3"
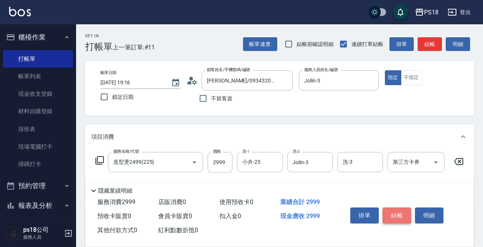
click at [396, 211] on button "結帳" at bounding box center [397, 216] width 29 height 16
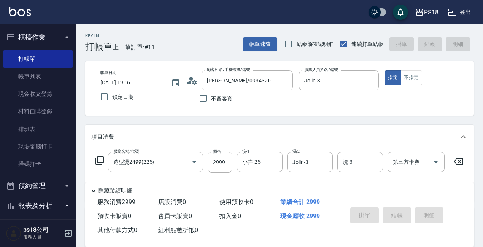
type input "[DATE] 19:17"
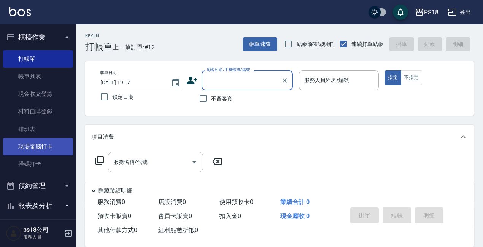
click at [38, 146] on link "現場電腦打卡" at bounding box center [38, 147] width 70 height 18
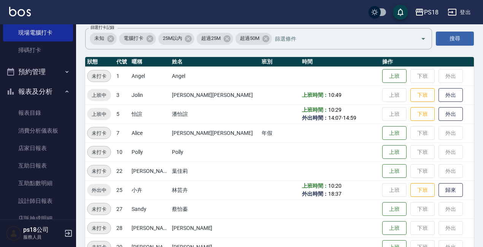
scroll to position [114, 0]
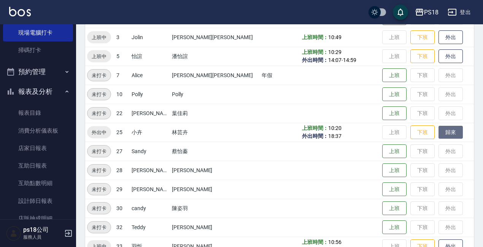
click at [439, 132] on button "歸來" at bounding box center [451, 132] width 24 height 13
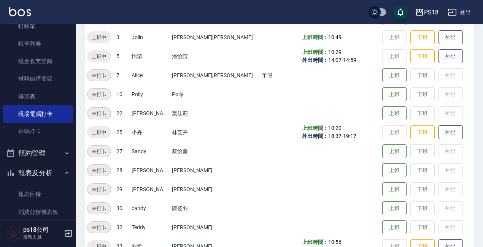
scroll to position [0, 0]
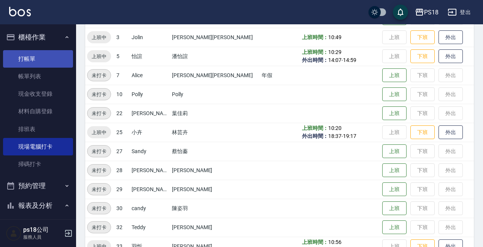
click at [38, 59] on link "打帳單" at bounding box center [38, 59] width 70 height 18
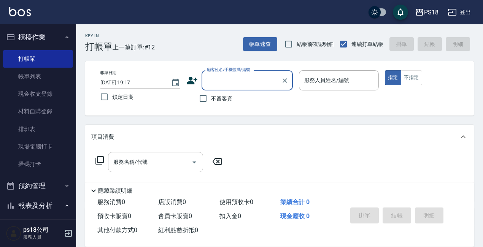
drag, startPoint x: 199, startPoint y: 100, endPoint x: 194, endPoint y: 102, distance: 5.4
click at [200, 100] on input "不留客資" at bounding box center [203, 99] width 16 height 16
checkbox input "true"
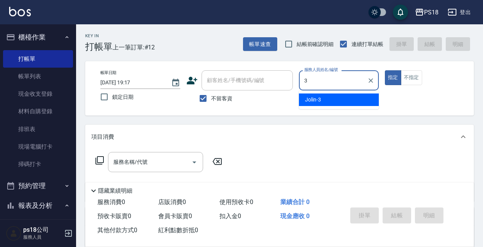
click at [318, 98] on span "Jolin -3" at bounding box center [313, 100] width 16 height 8
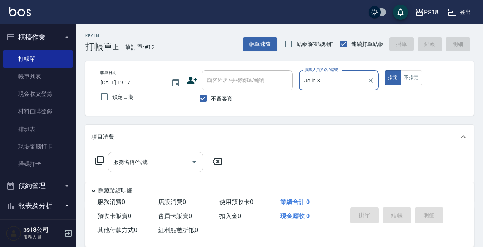
type input "Jolin-3"
click at [115, 158] on div "服務名稱/代號 服務名稱/代號" at bounding box center [155, 162] width 95 height 20
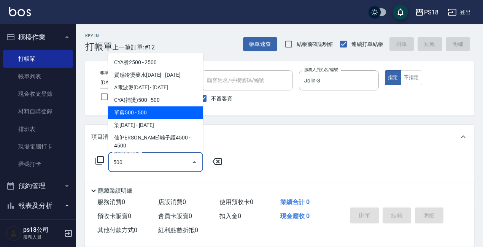
click at [152, 114] on span "單剪500 - 500" at bounding box center [155, 113] width 95 height 13
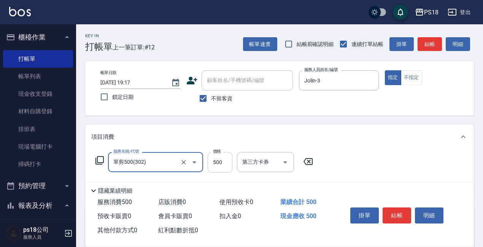
type input "單剪500(302)"
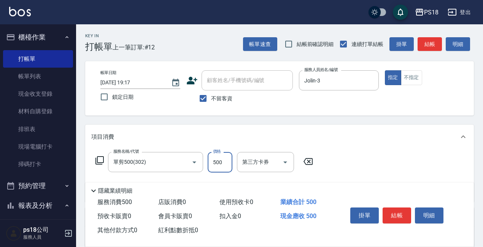
click at [226, 164] on input "500" at bounding box center [220, 162] width 25 height 21
type input "950"
click at [403, 209] on button "結帳" at bounding box center [397, 216] width 29 height 16
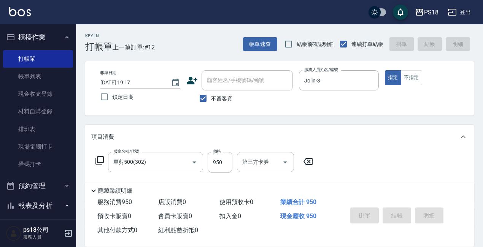
type input "[DATE] 19:18"
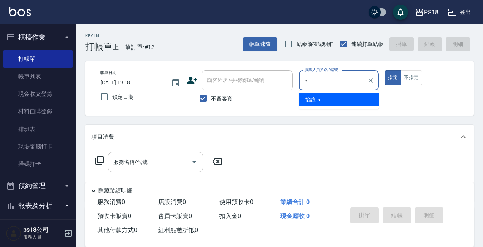
click at [315, 97] on span "怡諠 -5" at bounding box center [312, 100] width 15 height 8
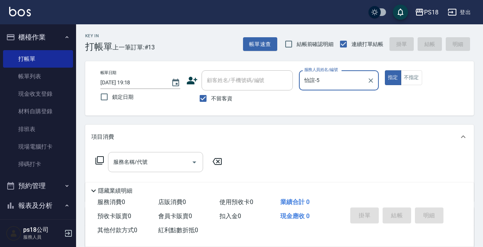
type input "怡諠-5"
click at [124, 162] on div "服務名稱/代號 服務名稱/代號" at bounding box center [155, 162] width 95 height 20
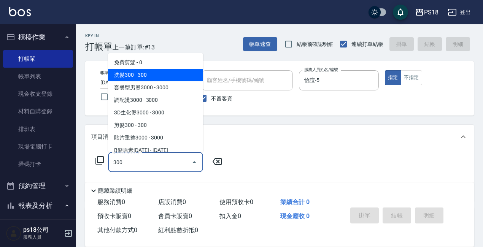
click at [146, 76] on span "洗髮300 - 300" at bounding box center [155, 75] width 95 height 13
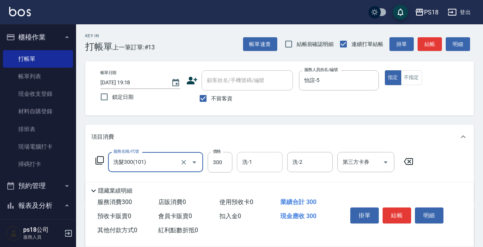
type input "洗髮300(101)"
click at [262, 165] on input "洗-1" at bounding box center [259, 162] width 39 height 13
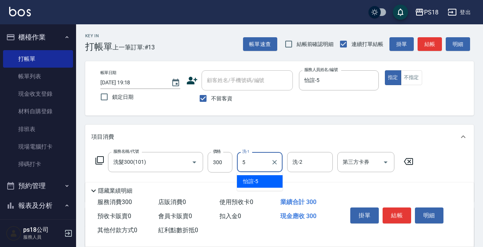
click at [267, 178] on div "怡諠 -5" at bounding box center [260, 181] width 46 height 13
type input "怡諠-5"
click at [395, 211] on button "結帳" at bounding box center [397, 216] width 29 height 16
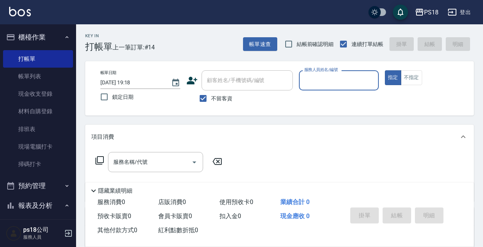
drag, startPoint x: 203, startPoint y: 98, endPoint x: 220, endPoint y: 81, distance: 23.4
click at [207, 91] on input "不留客資" at bounding box center [203, 99] width 16 height 16
checkbox input "false"
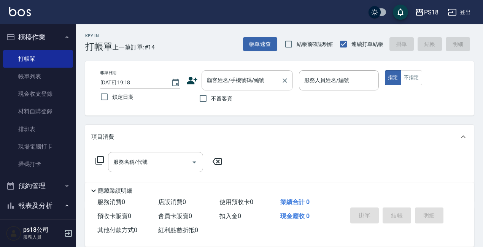
click at [242, 76] on input "顧客姓名/手機號碼/編號" at bounding box center [241, 80] width 73 height 13
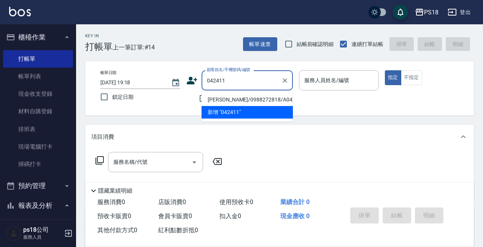
click at [267, 100] on li "[PERSON_NAME]/0988272818/A042411" at bounding box center [247, 100] width 91 height 13
type input "[PERSON_NAME]/0988272818/A042411"
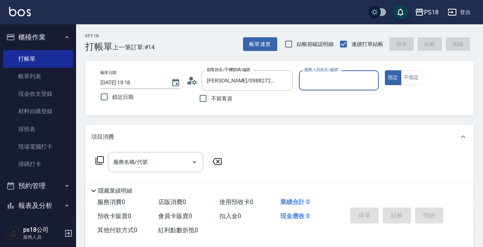
type input "[PERSON_NAME]-1"
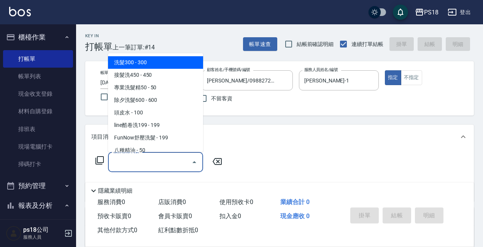
click at [119, 160] on div "服務名稱/代號 服務名稱/代號" at bounding box center [155, 162] width 95 height 20
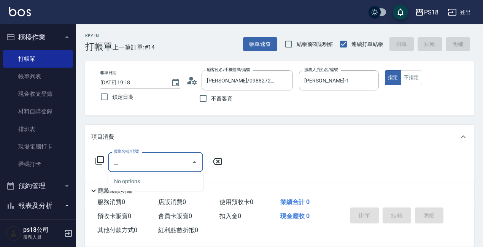
type input "難"
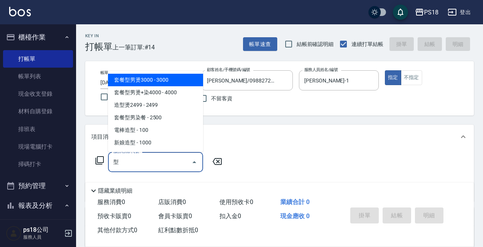
click at [152, 78] on span "套餐型男燙3000 - 3000" at bounding box center [155, 80] width 95 height 13
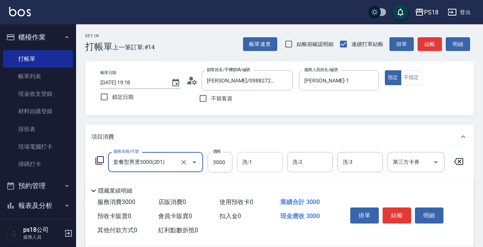
type input "套餐型男燙3000(201)"
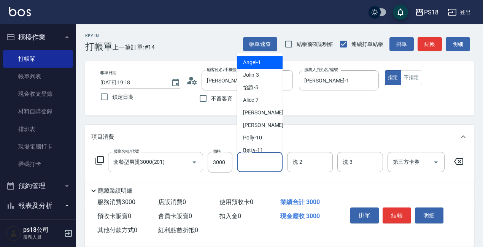
click at [244, 165] on input "洗-1" at bounding box center [259, 162] width 39 height 13
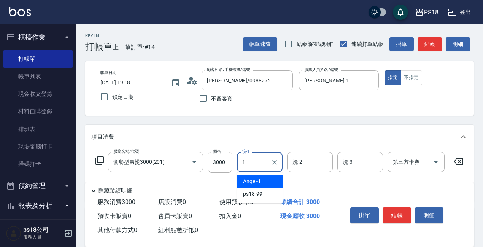
click at [256, 182] on span "[PERSON_NAME] -1" at bounding box center [252, 182] width 18 height 8
type input "[PERSON_NAME]-1"
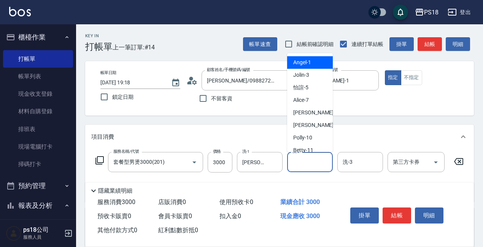
click at [308, 160] on input "洗-2" at bounding box center [310, 162] width 39 height 13
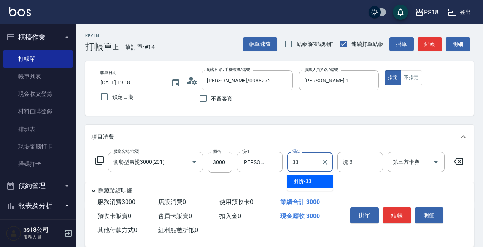
type input "[PERSON_NAME]-33"
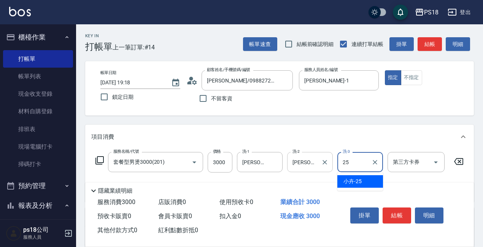
type input "小卉-25"
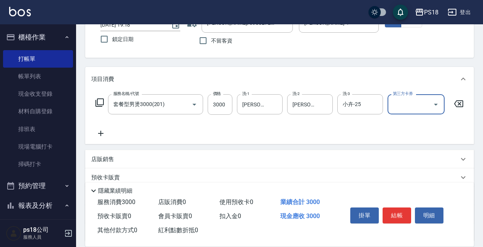
scroll to position [114, 0]
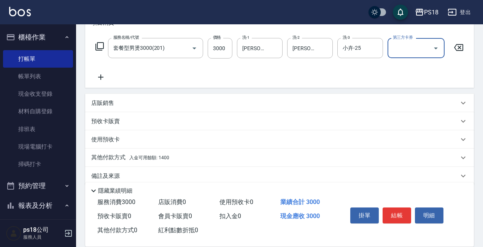
click at [158, 161] on span "入金可用餘額: 1400" at bounding box center [149, 157] width 40 height 5
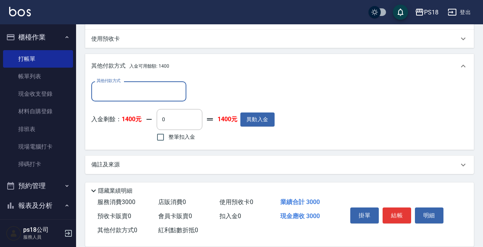
scroll to position [221, 0]
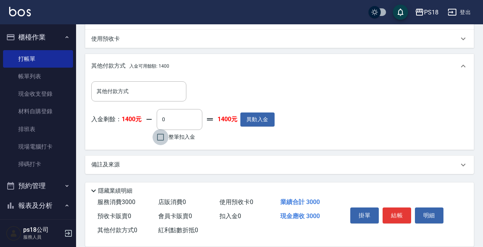
click at [161, 139] on input "整筆扣入金" at bounding box center [161, 137] width 16 height 16
checkbox input "true"
type input "1400"
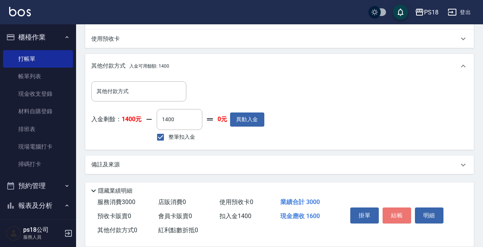
drag, startPoint x: 399, startPoint y: 214, endPoint x: 392, endPoint y: 204, distance: 12.8
click at [399, 213] on button "結帳" at bounding box center [397, 216] width 29 height 16
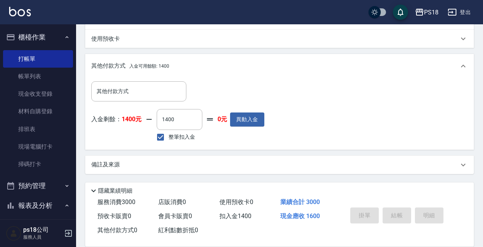
type input "[DATE] 19:19"
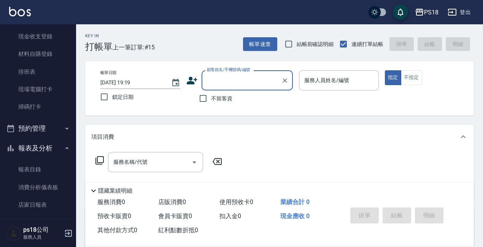
scroll to position [152, 0]
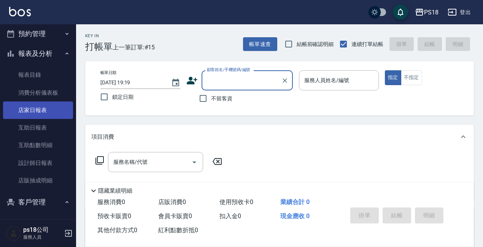
click at [45, 111] on link "店家日報表" at bounding box center [38, 111] width 70 height 18
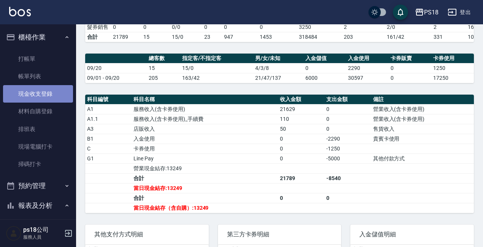
click at [45, 93] on link "現金收支登錄" at bounding box center [38, 94] width 70 height 18
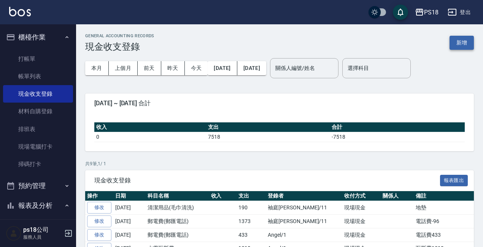
click at [457, 41] on button "新增" at bounding box center [462, 43] width 24 height 14
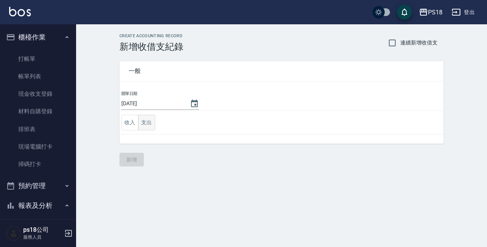
click at [148, 120] on button "支出" at bounding box center [146, 123] width 17 height 16
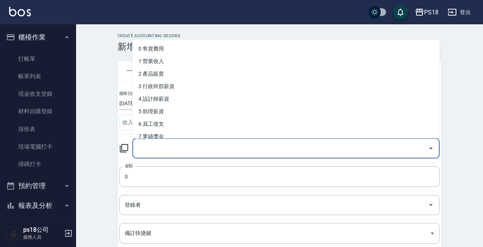
click at [157, 150] on input "科目" at bounding box center [280, 148] width 289 height 13
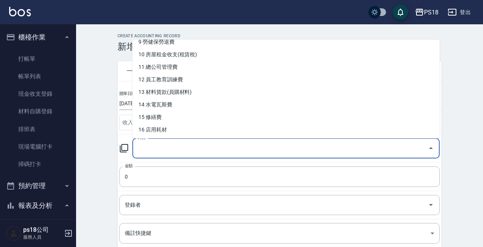
scroll to position [152, 0]
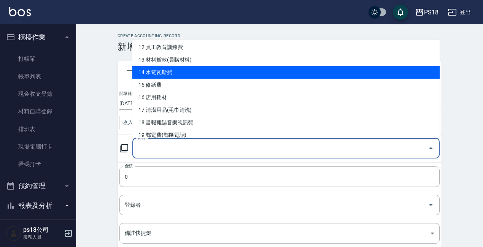
click at [169, 72] on li "14 水電瓦斯費" at bounding box center [285, 72] width 307 height 13
type input "14 水電瓦斯費"
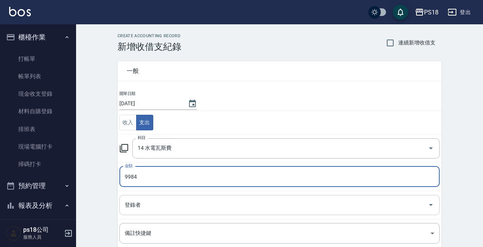
type input "9984"
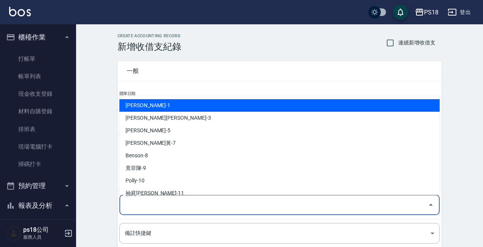
click at [136, 201] on div "登錄者 登錄者" at bounding box center [279, 205] width 320 height 20
click at [138, 104] on li "[PERSON_NAME]-1" at bounding box center [279, 105] width 320 height 13
type input "[PERSON_NAME]-1"
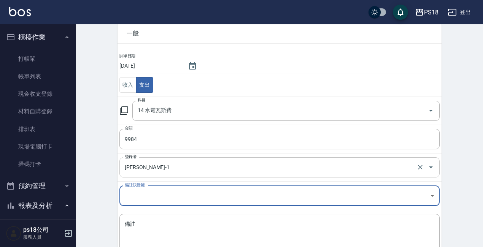
scroll to position [89, 0]
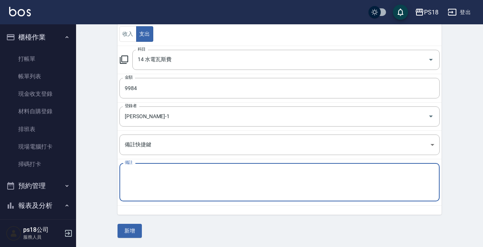
click at [138, 173] on textarea "備註" at bounding box center [280, 183] width 310 height 26
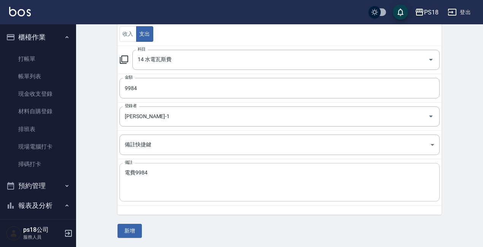
click at [122, 172] on div "電費9984 x 備註" at bounding box center [279, 182] width 320 height 38
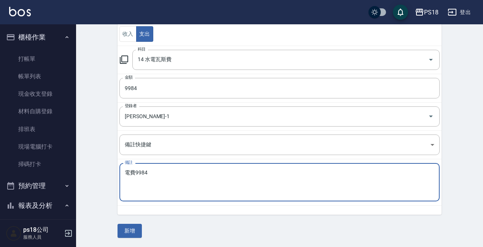
click at [124, 171] on div "電費9984 x 備註" at bounding box center [279, 182] width 320 height 38
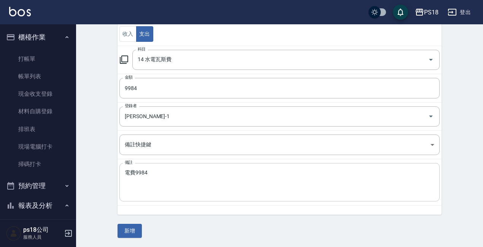
click at [121, 172] on div "電費9984 x 備註" at bounding box center [279, 182] width 320 height 38
click at [123, 173] on div "電費9984 x 備註" at bounding box center [279, 182] width 320 height 38
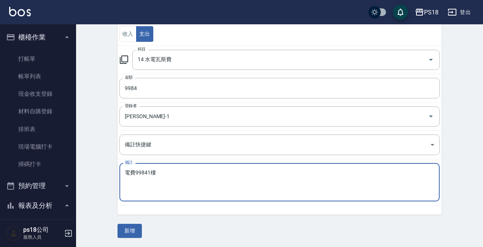
click at [148, 172] on textarea "電費99841樓" at bounding box center [280, 183] width 310 height 26
click at [151, 172] on textarea "電費99841樓" at bounding box center [280, 183] width 310 height 26
click at [150, 172] on textarea "電費99841~樓" at bounding box center [280, 183] width 310 height 26
click at [151, 173] on textarea "電費9984~樓" at bounding box center [280, 183] width 310 height 26
click at [171, 174] on textarea "電費9984~1樓" at bounding box center [280, 183] width 310 height 26
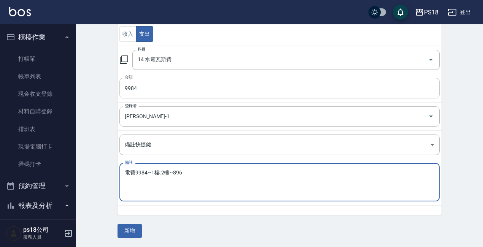
type textarea "電費9984~1樓.2樓~896"
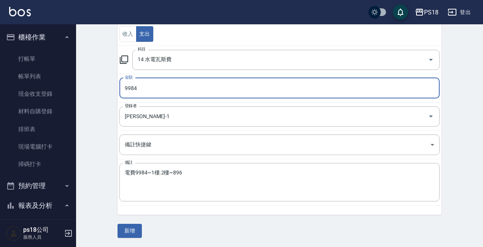
click at [153, 85] on input "9984" at bounding box center [279, 88] width 320 height 21
click at [128, 89] on input "010880" at bounding box center [279, 88] width 320 height 21
type input "10880"
click at [135, 229] on button "新增" at bounding box center [130, 231] width 24 height 14
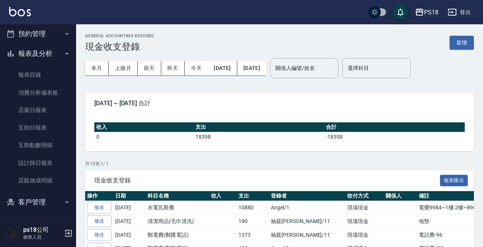
scroll to position [217, 0]
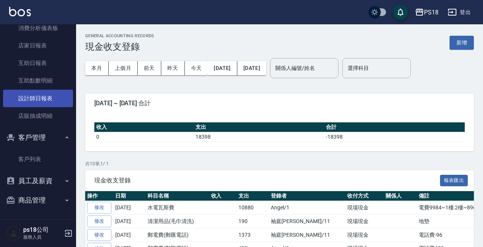
click at [49, 100] on link "設計師日報表" at bounding box center [38, 99] width 70 height 18
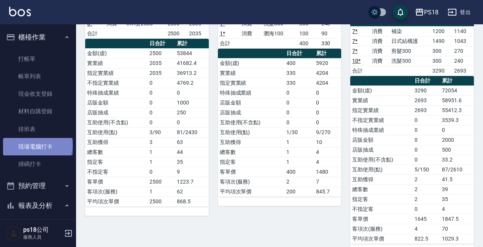
click at [37, 146] on link "現場電腦打卡" at bounding box center [38, 147] width 70 height 18
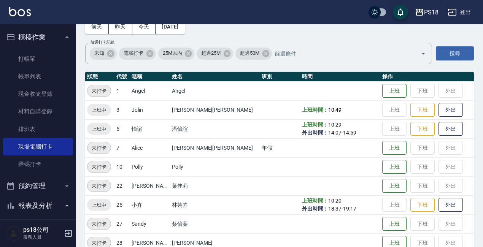
scroll to position [37, 0]
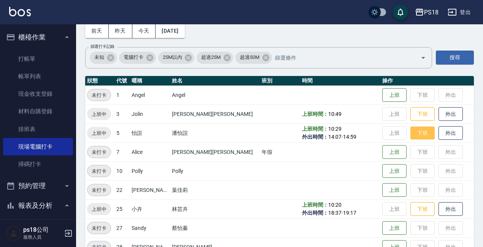
click at [411, 135] on button "下班" at bounding box center [423, 133] width 24 height 13
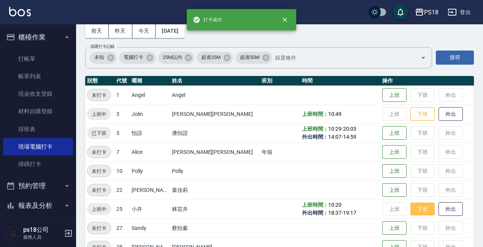
click at [411, 210] on button "下班" at bounding box center [423, 209] width 24 height 13
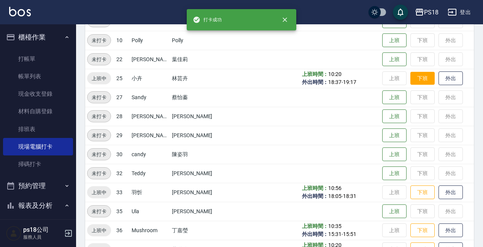
scroll to position [189, 0]
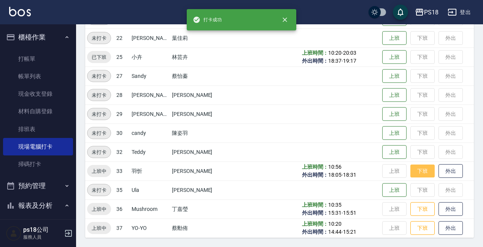
click at [411, 172] on button "下班" at bounding box center [423, 171] width 24 height 13
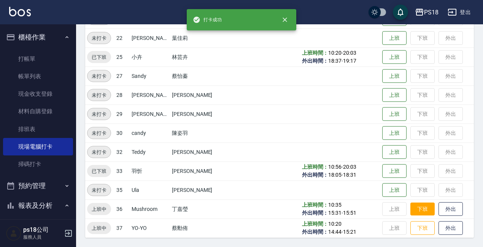
click at [411, 205] on button "下班" at bounding box center [423, 209] width 24 height 13
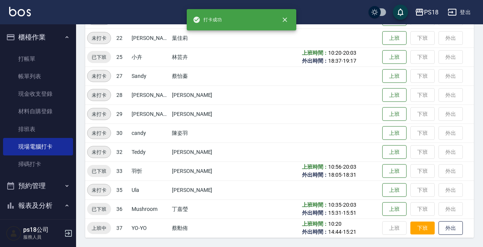
click at [412, 228] on button "下班" at bounding box center [423, 228] width 24 height 13
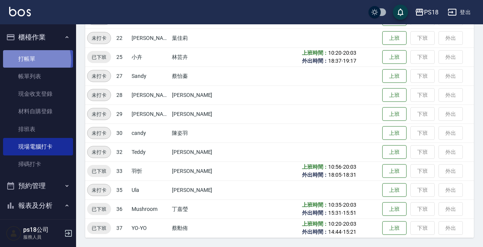
click at [30, 60] on link "打帳單" at bounding box center [38, 59] width 70 height 18
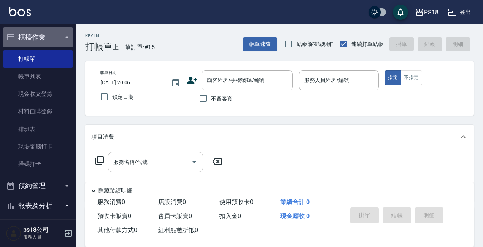
click at [64, 37] on icon "button" at bounding box center [67, 37] width 6 height 6
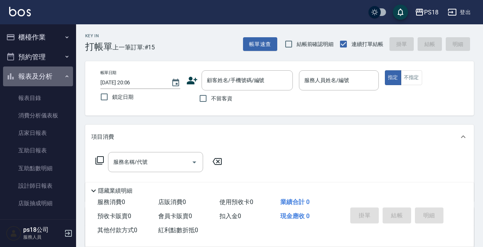
click at [64, 76] on icon "button" at bounding box center [67, 76] width 6 height 6
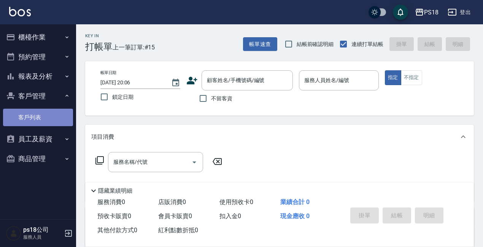
click at [27, 116] on link "客戶列表" at bounding box center [38, 118] width 70 height 18
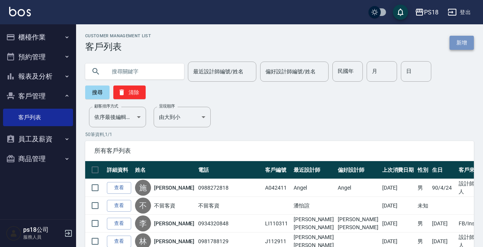
click at [460, 38] on link "新增" at bounding box center [462, 43] width 24 height 14
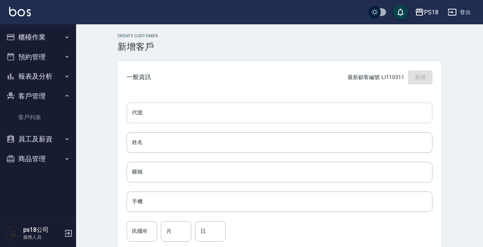
click at [161, 109] on input "代號" at bounding box center [280, 113] width 306 height 21
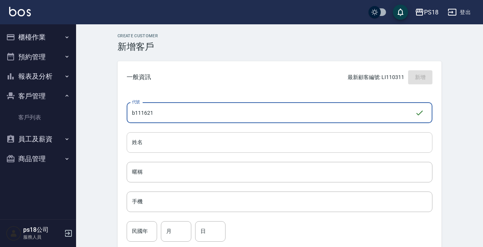
type input "b111621"
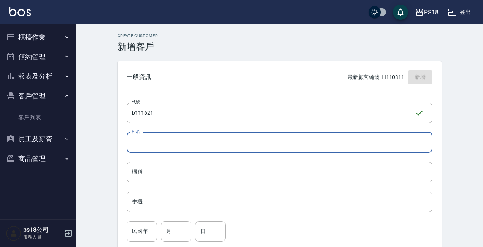
click at [157, 141] on input "姓名" at bounding box center [280, 142] width 306 height 21
click at [205, 137] on input "[PERSON_NAME]" at bounding box center [280, 142] width 306 height 21
type input "[PERSON_NAME]"
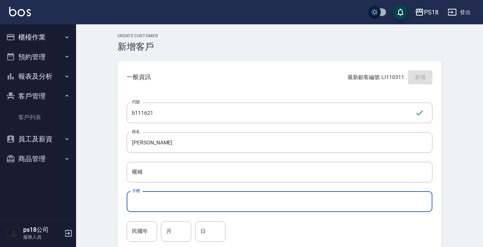
click at [154, 199] on input "手機" at bounding box center [280, 202] width 306 height 21
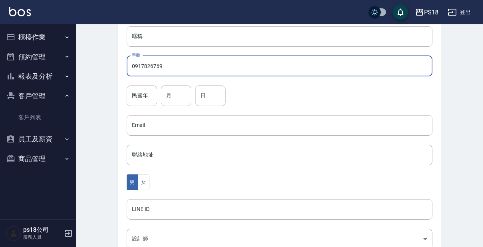
scroll to position [152, 0]
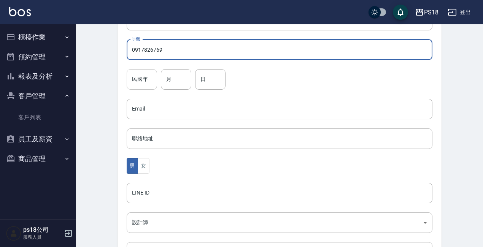
type input "0917826769"
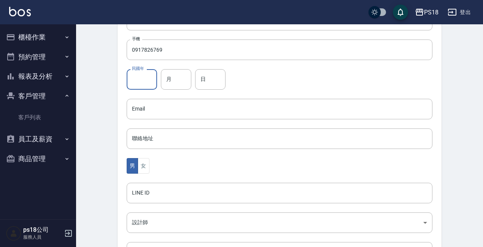
click at [142, 77] on input "民國年" at bounding box center [142, 79] width 30 height 21
type input "80"
click at [170, 83] on input "月" at bounding box center [176, 79] width 30 height 21
type input "11"
click at [203, 83] on input "日" at bounding box center [210, 79] width 30 height 21
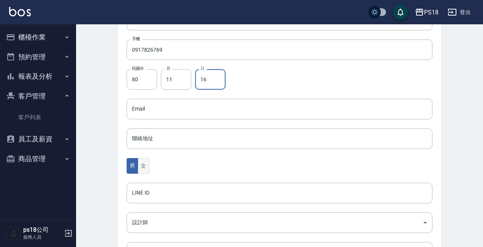
type input "16"
click at [141, 165] on button "女" at bounding box center [143, 166] width 11 height 16
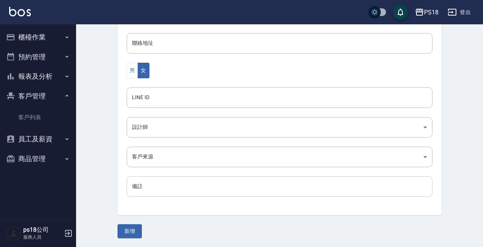
scroll to position [248, 0]
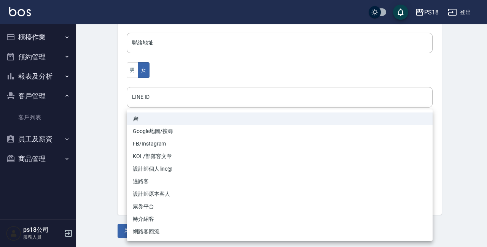
click at [148, 154] on body "PS18 登出 櫃檯作業 打帳單 帳單列表 現金收支登錄 材料自購登錄 排班表 現場電腦打卡 掃碼打卡 預約管理 預約管理 單日預約紀錄 單週預約紀錄 報表及…" at bounding box center [243, -1] width 487 height 495
click at [148, 142] on li "FB/Instagram" at bounding box center [280, 144] width 306 height 13
type input "FB/Instagram"
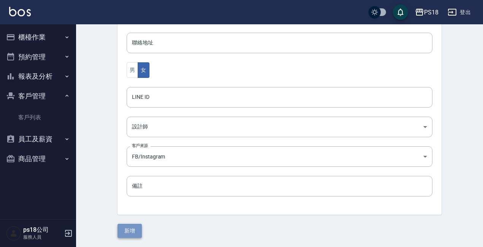
click at [133, 226] on button "新增" at bounding box center [130, 231] width 24 height 14
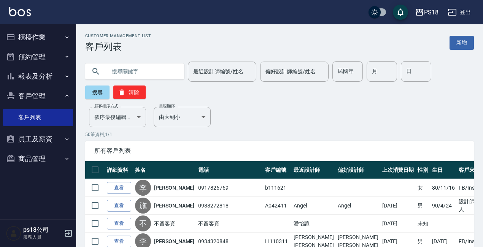
click at [36, 39] on button "櫃檯作業" at bounding box center [38, 37] width 70 height 20
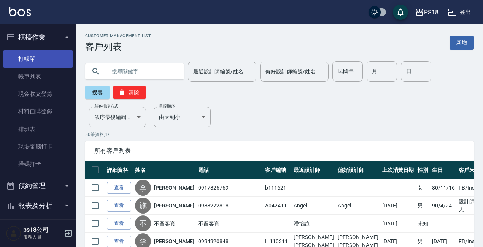
click at [27, 59] on link "打帳單" at bounding box center [38, 59] width 70 height 18
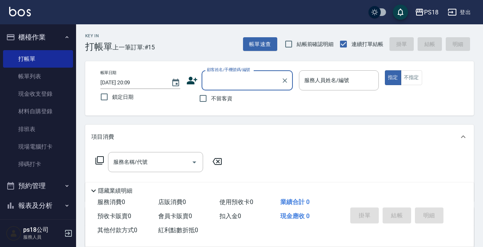
click at [255, 81] on input "顧客姓名/手機號碼/編號" at bounding box center [241, 80] width 73 height 13
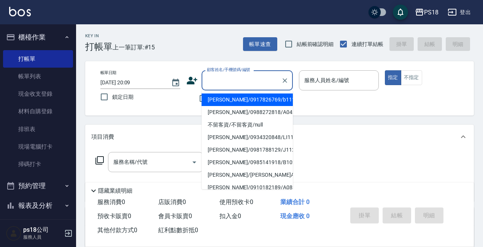
click at [226, 99] on li "[PERSON_NAME]/0917826769/b111621" at bounding box center [247, 100] width 91 height 13
type input "[PERSON_NAME]/0917826769/b111621"
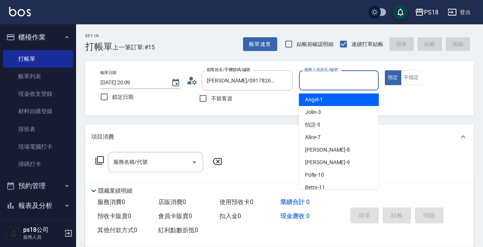
click at [342, 83] on input "服務人員姓名/編號" at bounding box center [338, 80] width 73 height 13
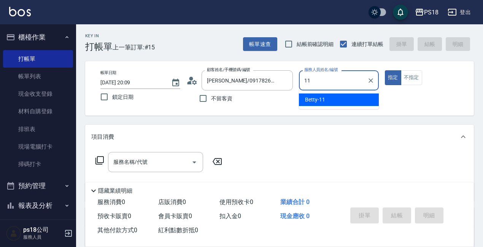
type input "11"
type button "true"
type input "Betty-11"
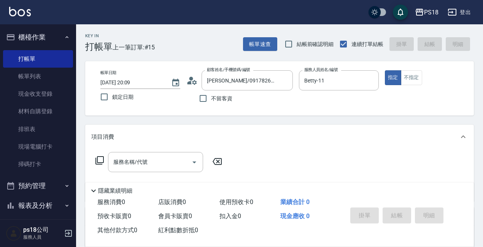
click at [100, 159] on icon at bounding box center [99, 160] width 9 height 9
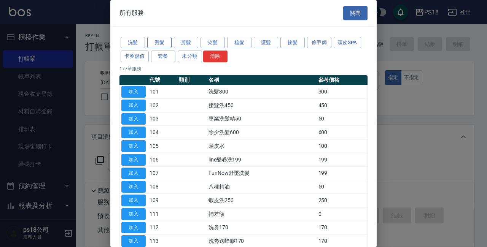
click at [156, 40] on button "燙髮" at bounding box center [159, 43] width 24 height 12
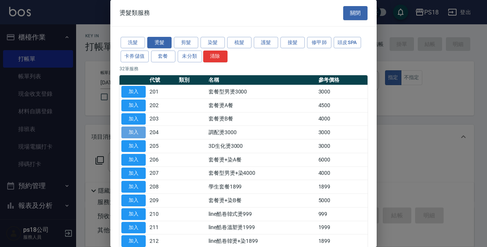
click at [134, 132] on button "加入" at bounding box center [133, 133] width 24 height 12
type input "調配燙3000(204)"
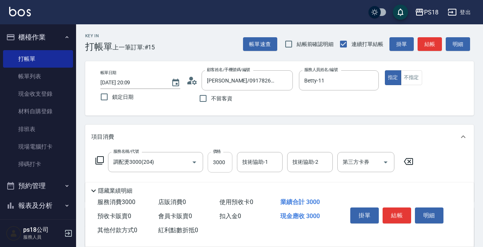
click at [226, 163] on input "3000" at bounding box center [220, 162] width 25 height 21
type input "3600"
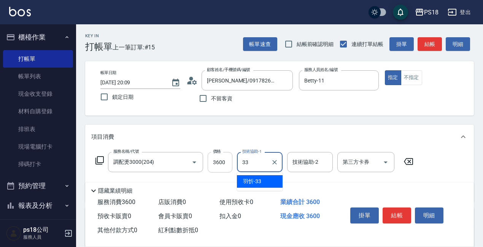
type input "[PERSON_NAME]-33"
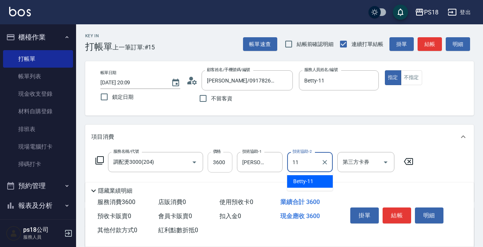
type input "Betty-11"
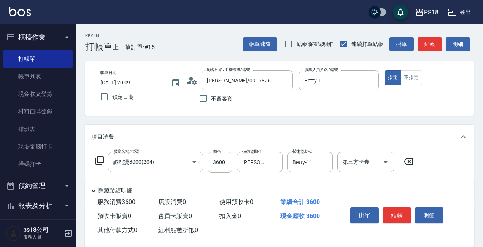
click at [100, 161] on icon at bounding box center [99, 160] width 9 height 9
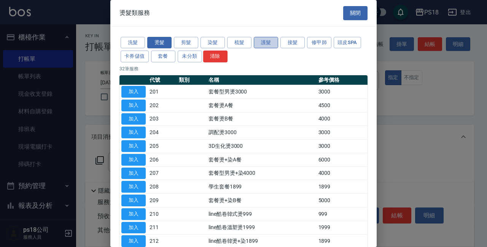
click at [265, 41] on button "護髮" at bounding box center [266, 43] width 24 height 12
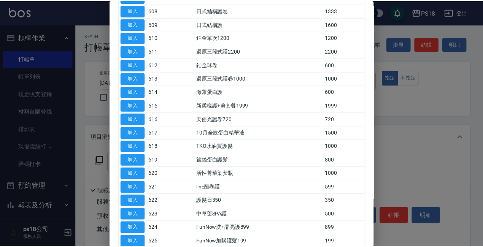
scroll to position [152, 0]
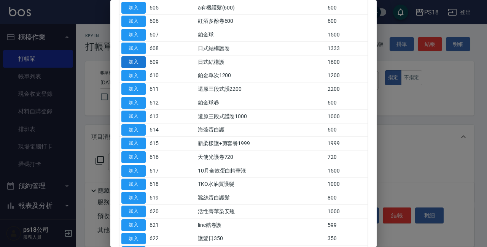
click at [142, 60] on button "加入" at bounding box center [133, 62] width 24 height 12
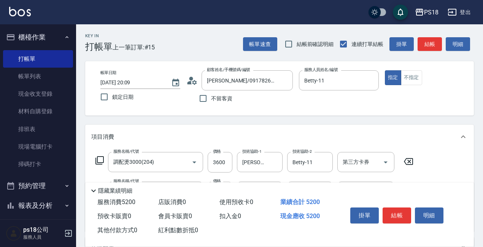
scroll to position [38, 0]
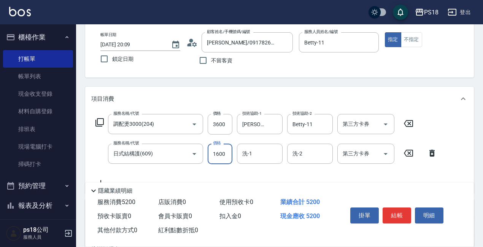
click at [226, 154] on input "1600" at bounding box center [220, 154] width 25 height 21
type input "1490"
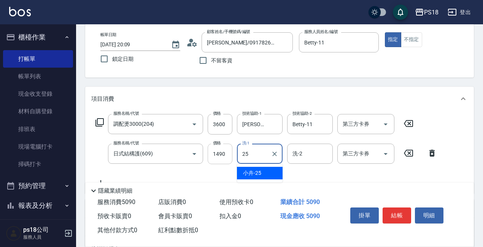
type input "小卉-25"
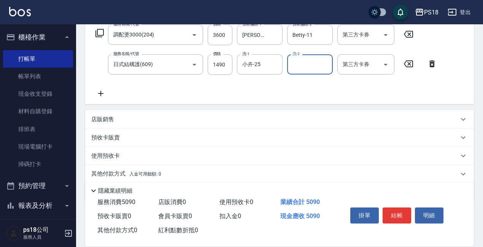
scroll to position [114, 0]
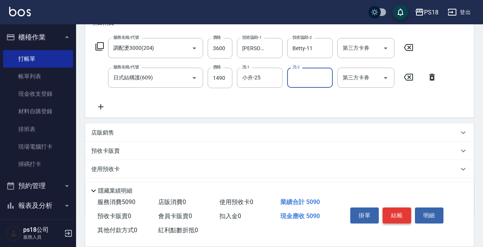
click at [385, 216] on button "結帳" at bounding box center [397, 216] width 29 height 16
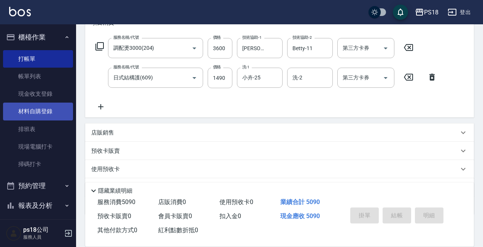
type input "[DATE] 20:14"
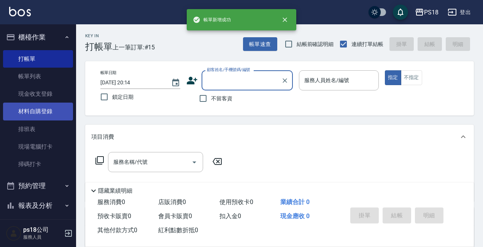
scroll to position [0, 0]
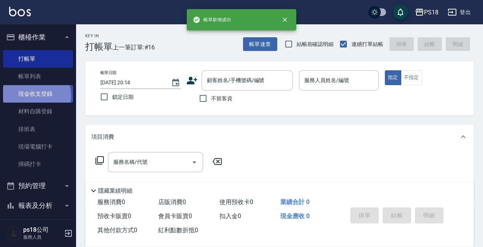
click at [35, 96] on link "現金收支登錄" at bounding box center [38, 94] width 70 height 18
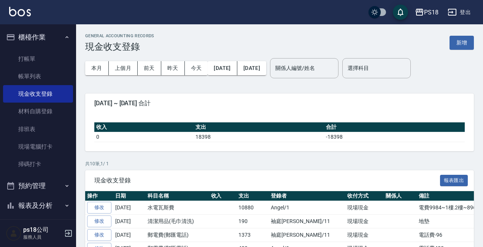
click at [64, 35] on icon "button" at bounding box center [67, 37] width 6 height 6
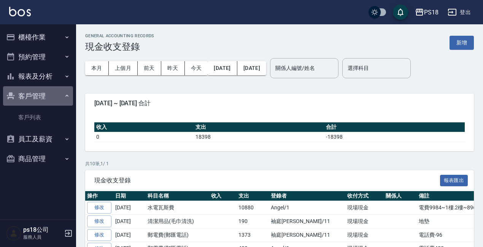
click at [66, 96] on icon "button" at bounding box center [66, 96] width 3 height 2
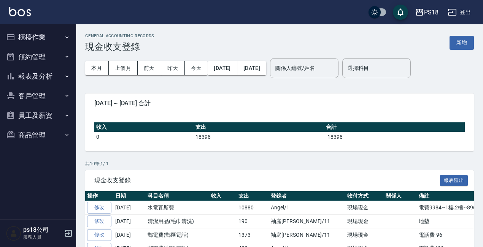
click at [30, 38] on button "櫃檯作業" at bounding box center [38, 37] width 70 height 20
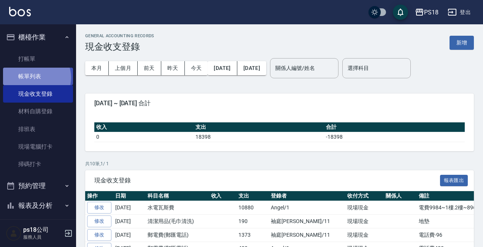
click at [36, 78] on link "帳單列表" at bounding box center [38, 77] width 70 height 18
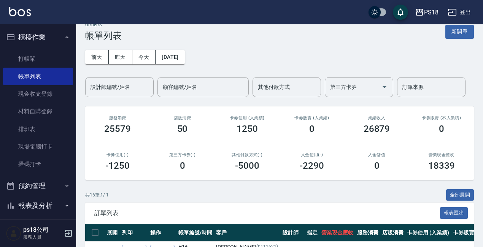
scroll to position [152, 0]
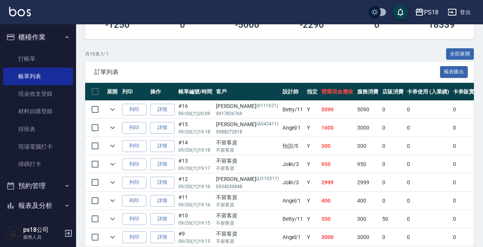
click at [64, 38] on icon "button" at bounding box center [67, 37] width 6 height 6
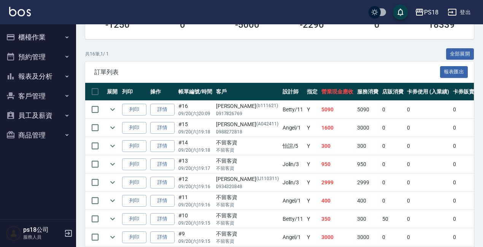
click at [31, 77] on button "報表及分析" at bounding box center [38, 77] width 70 height 20
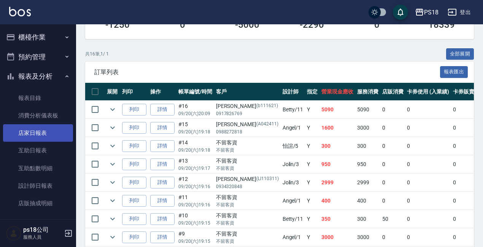
click at [31, 132] on link "店家日報表" at bounding box center [38, 133] width 70 height 18
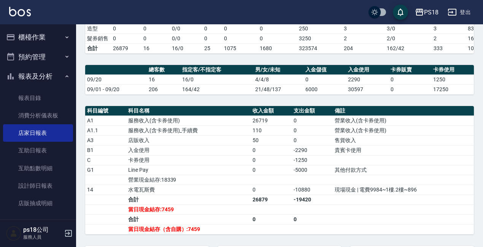
scroll to position [190, 0]
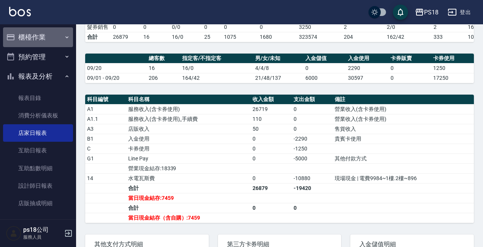
click at [64, 37] on icon "button" at bounding box center [67, 37] width 6 height 6
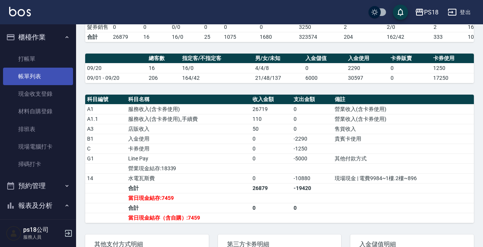
click at [29, 76] on link "帳單列表" at bounding box center [38, 77] width 70 height 18
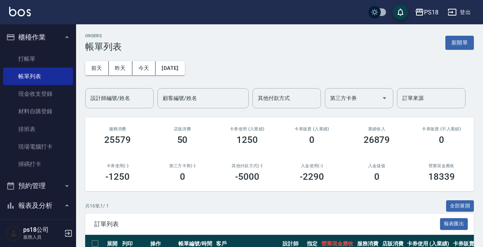
scroll to position [188, 0]
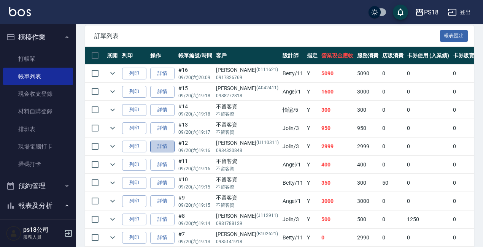
click at [164, 144] on link "詳情" at bounding box center [162, 147] width 24 height 12
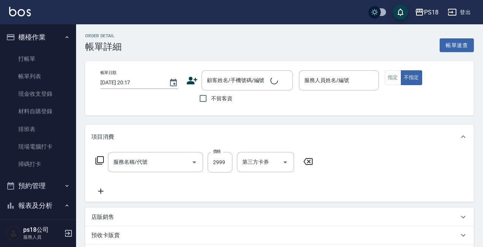
type input "[DATE] 19:16"
type input "Jolin-3"
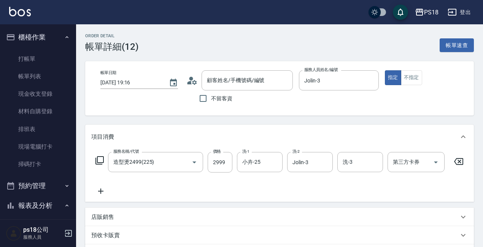
type input "造型燙2499(225)"
type input "[PERSON_NAME]/0934320848/LI110311"
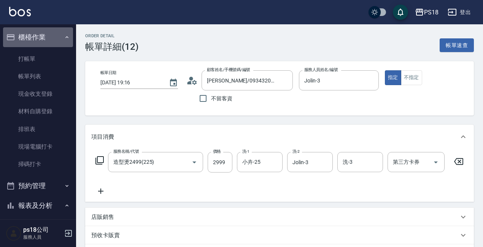
click at [64, 38] on icon "button" at bounding box center [67, 37] width 6 height 6
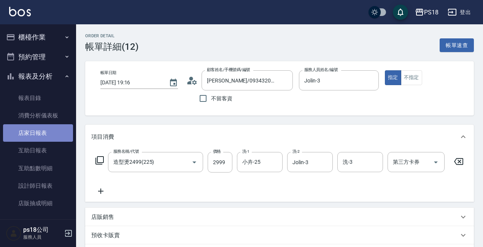
click at [38, 134] on link "店家日報表" at bounding box center [38, 133] width 70 height 18
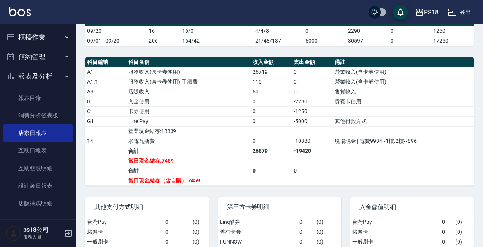
scroll to position [228, 0]
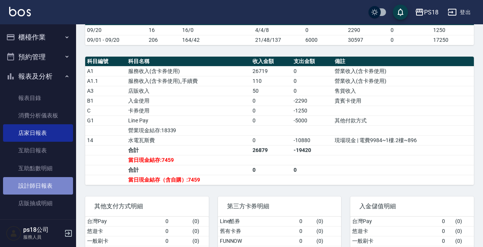
click at [45, 186] on link "設計師日報表" at bounding box center [38, 186] width 70 height 18
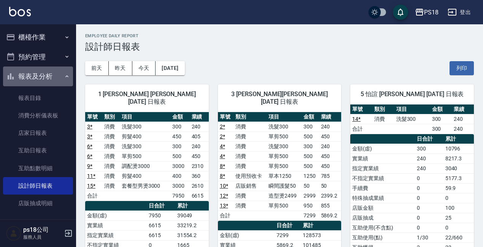
click at [64, 78] on icon "button" at bounding box center [67, 76] width 6 height 6
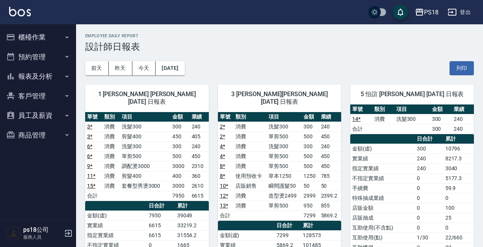
click at [465, 12] on button "登出" at bounding box center [459, 12] width 29 height 14
